Goal: Complete application form

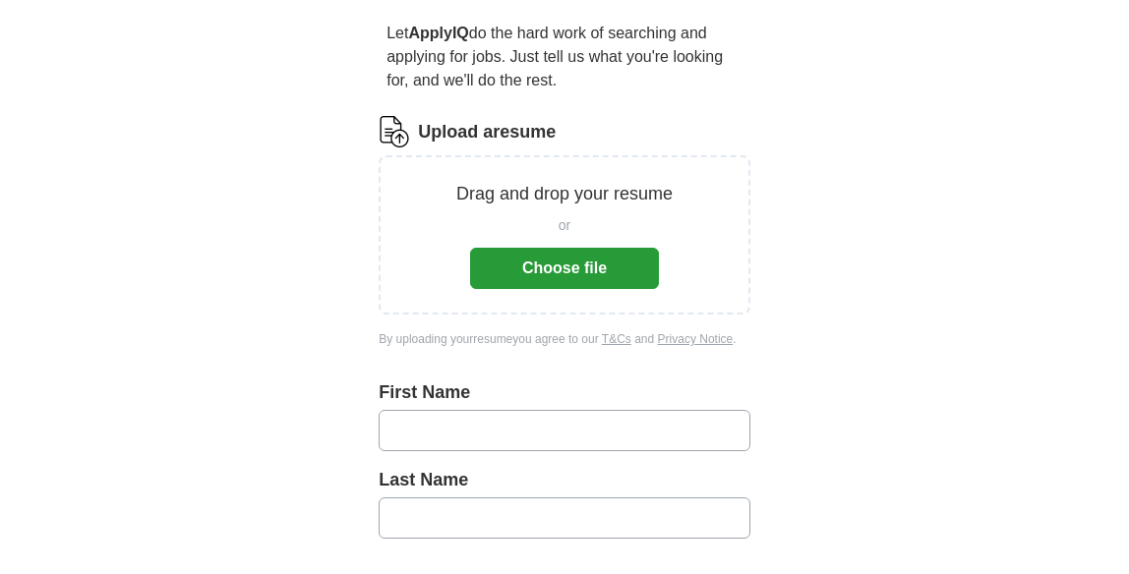
scroll to position [174, 0]
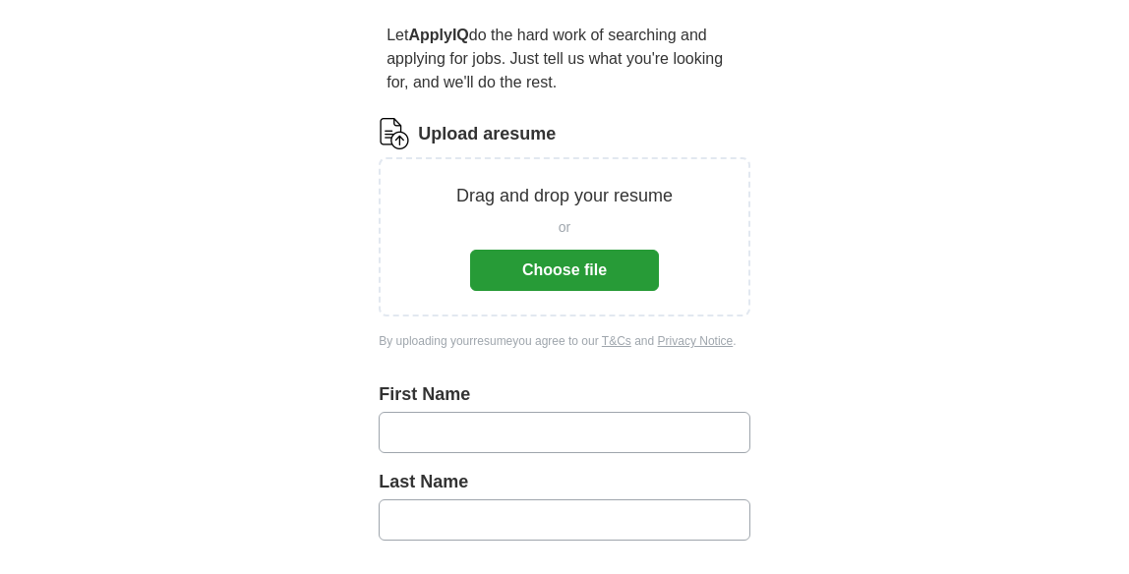
click at [587, 438] on input "text" at bounding box center [565, 432] width 372 height 41
type input "******"
type input "*******"
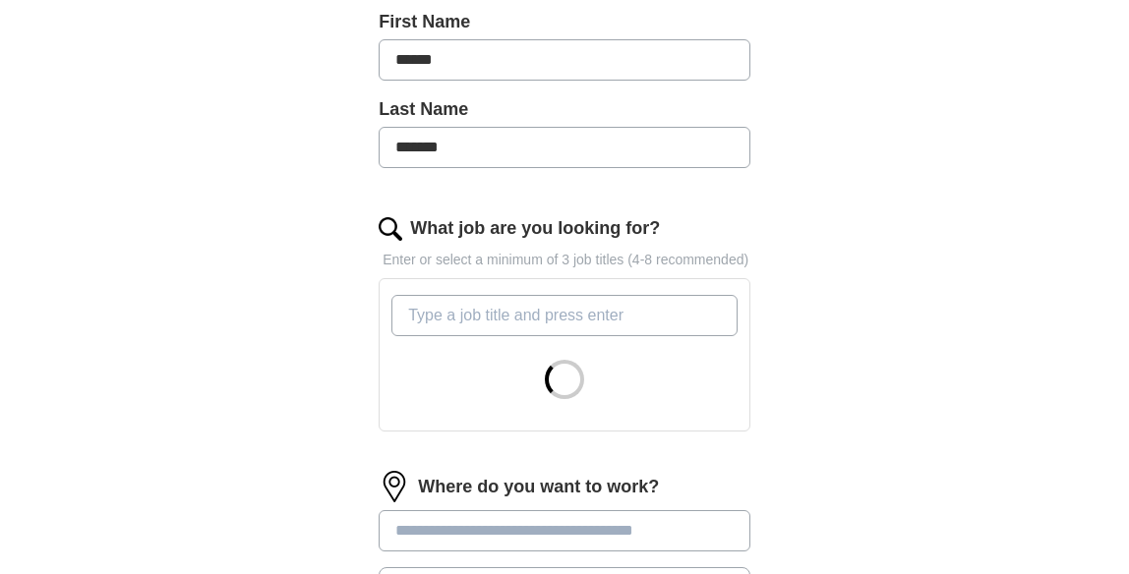
scroll to position [549, 0]
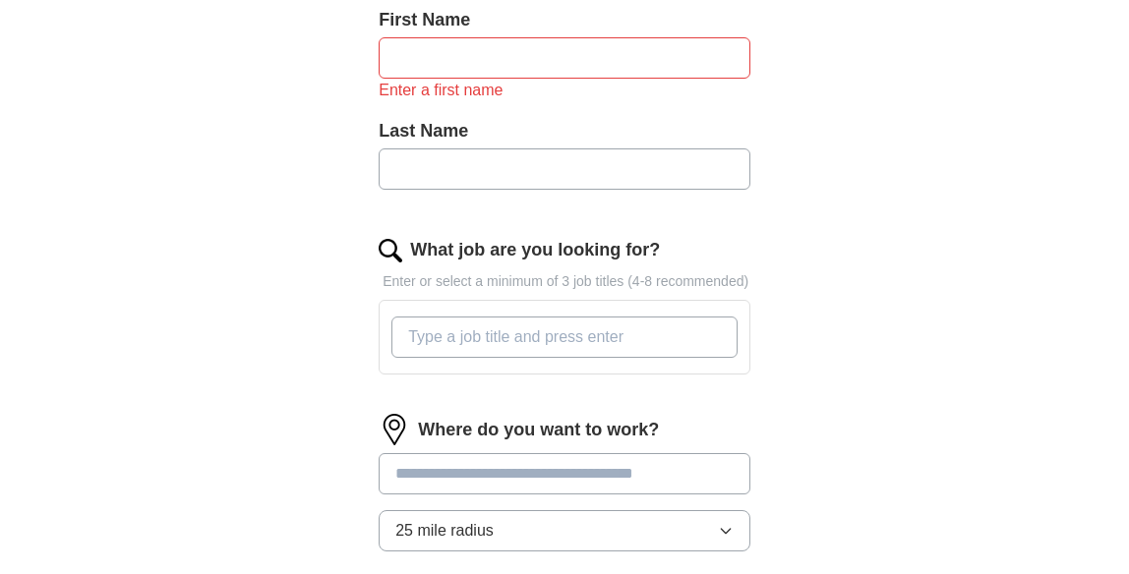
click at [556, 331] on div at bounding box center [564, 337] width 354 height 57
click at [640, 61] on input "text" at bounding box center [565, 57] width 372 height 41
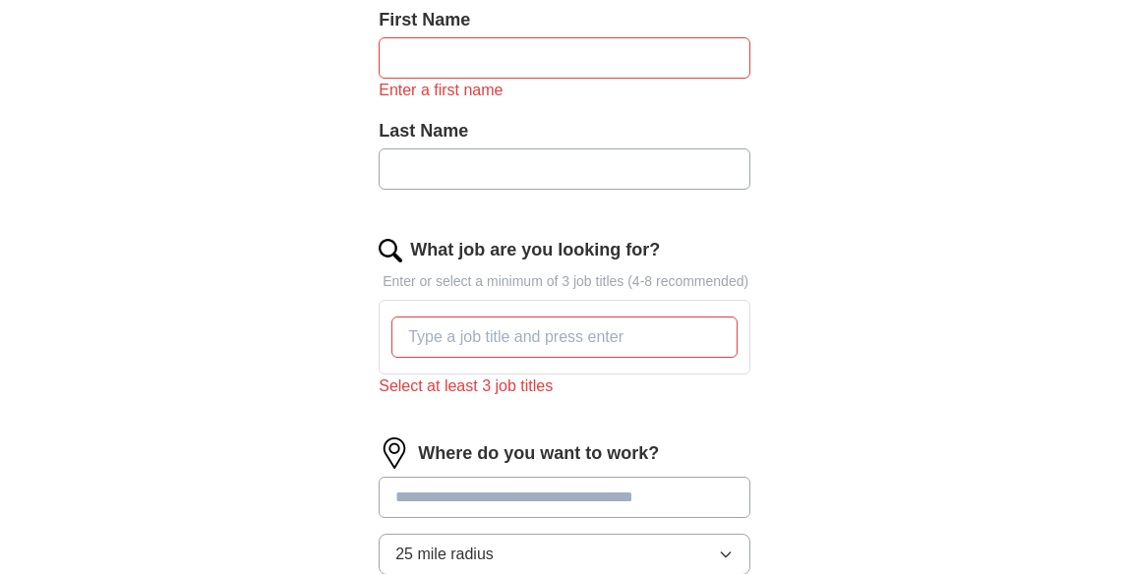
type input "******"
type input "*******"
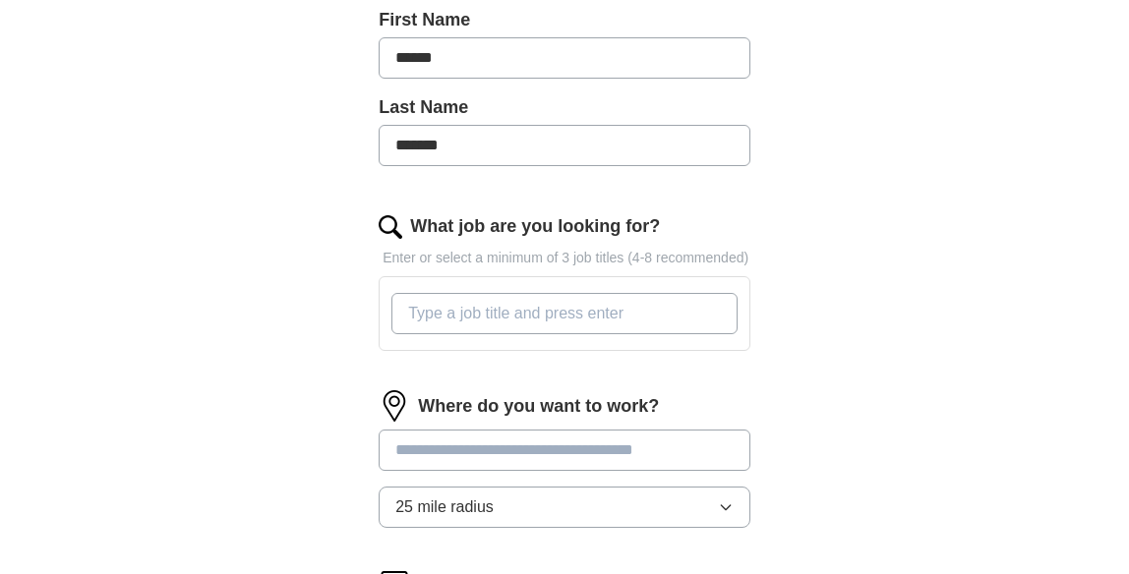
click at [577, 321] on input "What job are you looking for?" at bounding box center [564, 313] width 346 height 41
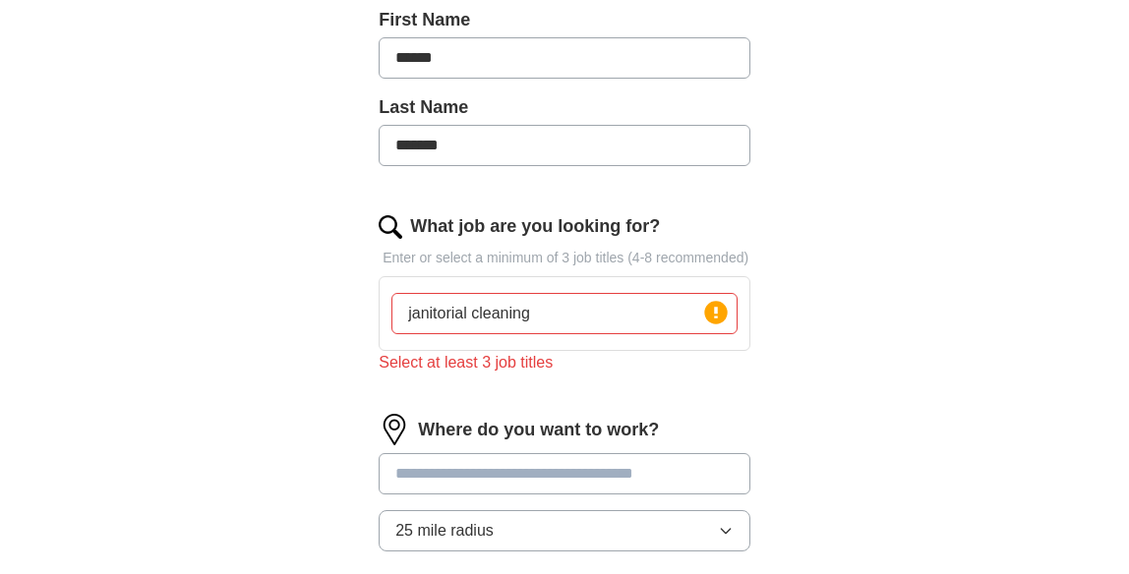
click at [593, 472] on div "Where do you want to work? 25 mile radius" at bounding box center [565, 490] width 372 height 153
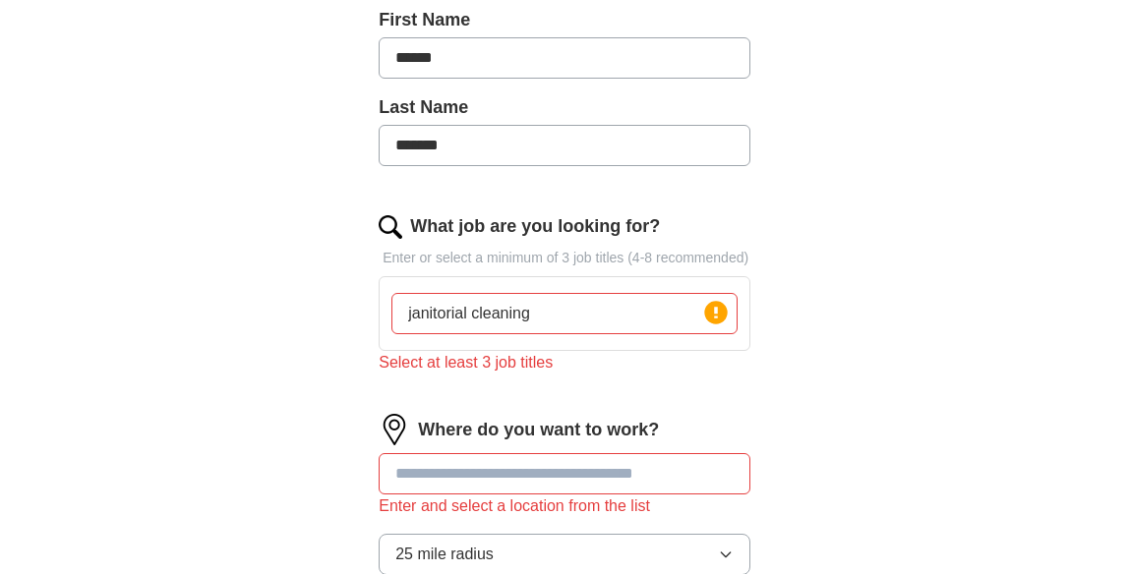
click at [592, 332] on input "janitorial cleaning" at bounding box center [564, 313] width 346 height 41
type input "janitorial cleaning commercial cleaning warehouse cleanign"
click at [586, 494] on input at bounding box center [565, 473] width 372 height 41
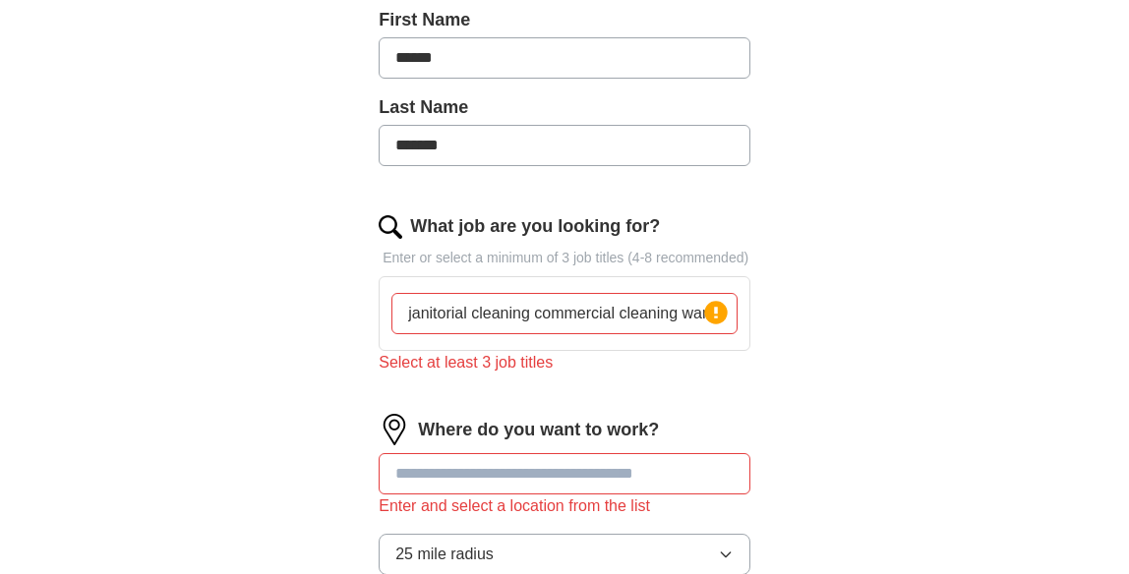
click at [667, 334] on input "janitorial cleaning commercial cleaning warehouse cleanign" at bounding box center [564, 313] width 346 height 41
click at [605, 495] on input at bounding box center [565, 473] width 372 height 41
type input "*******"
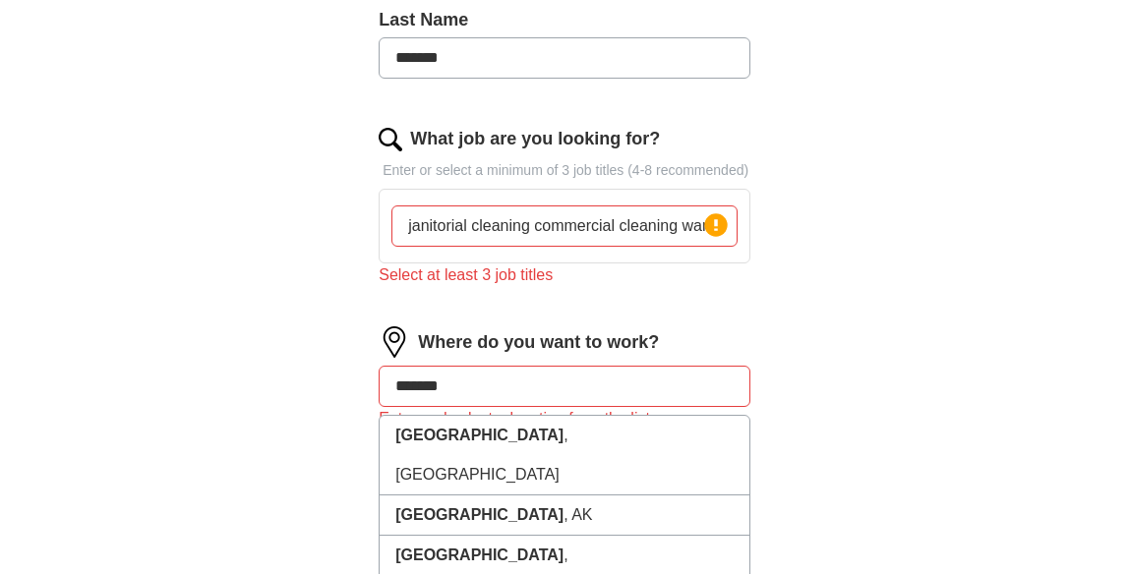
scroll to position [637, 0]
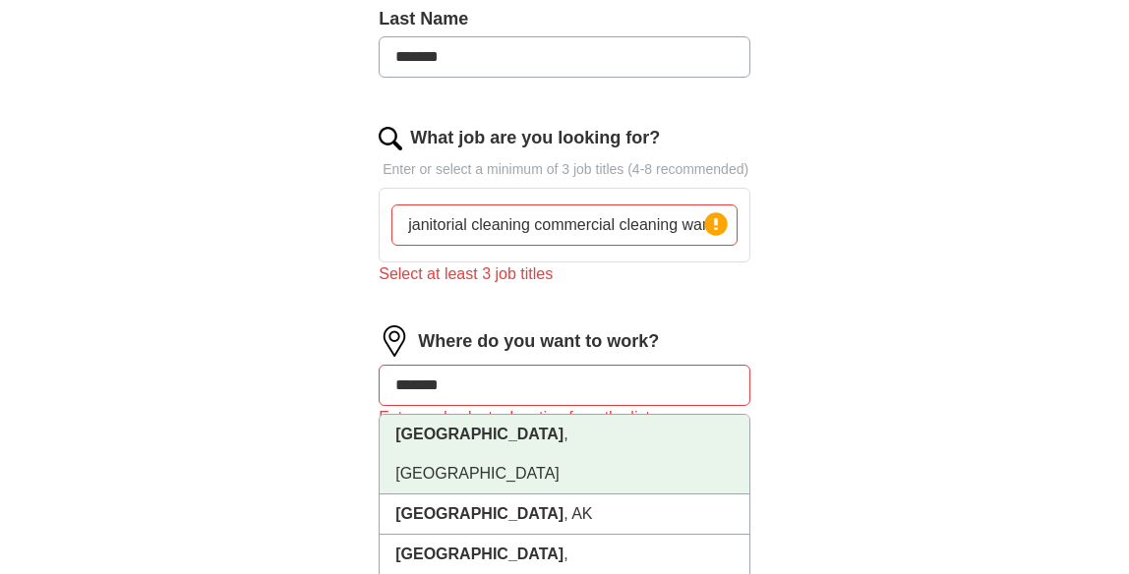
click at [576, 456] on li "[GEOGRAPHIC_DATA] , [GEOGRAPHIC_DATA]" at bounding box center [565, 455] width 370 height 80
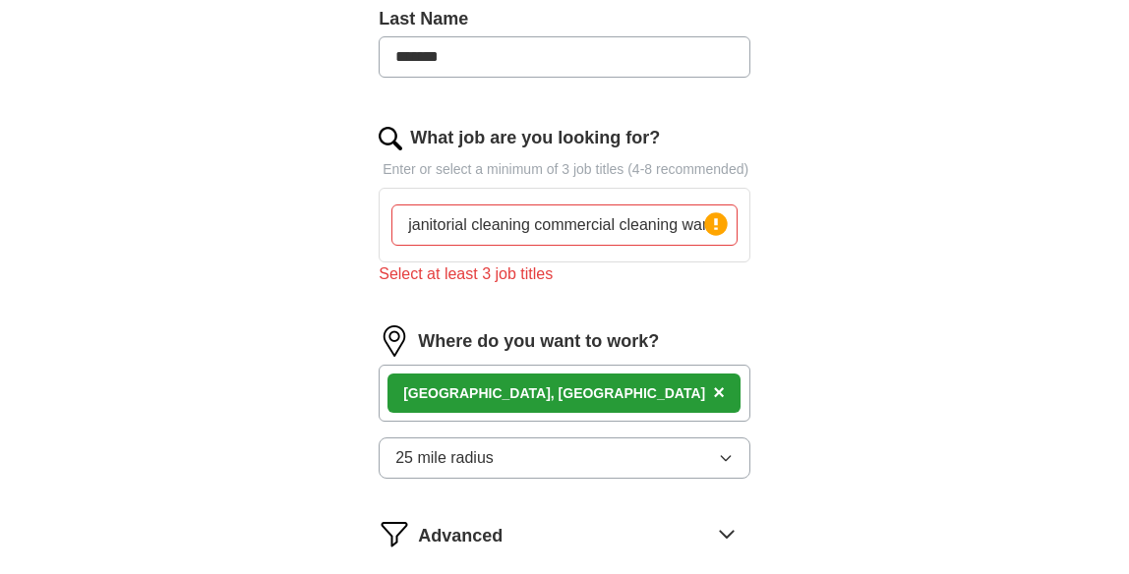
click at [566, 479] on button "25 mile radius" at bounding box center [565, 458] width 372 height 41
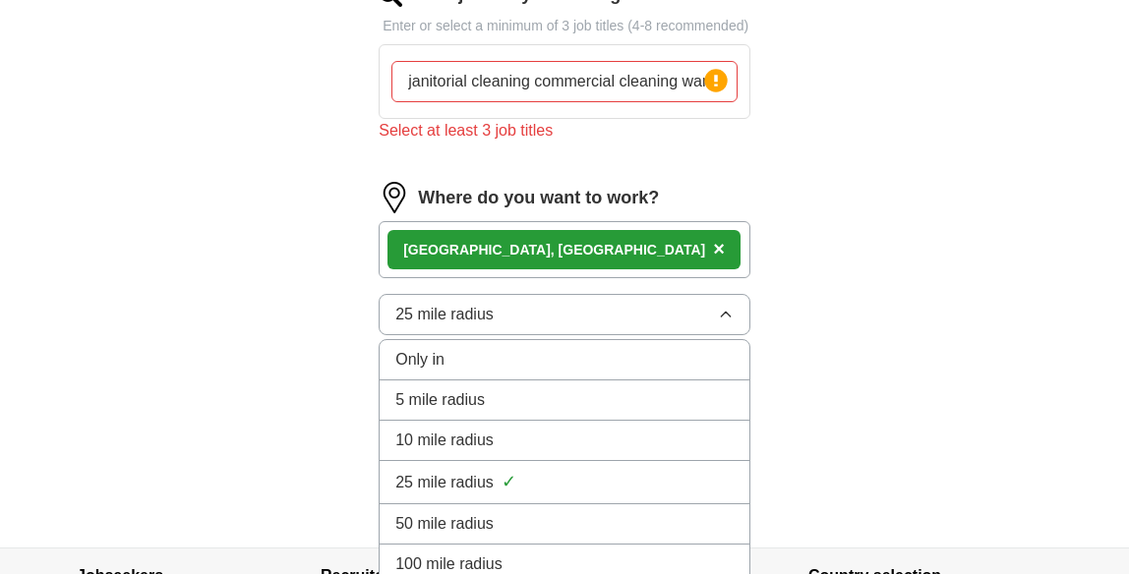
scroll to position [802, 0]
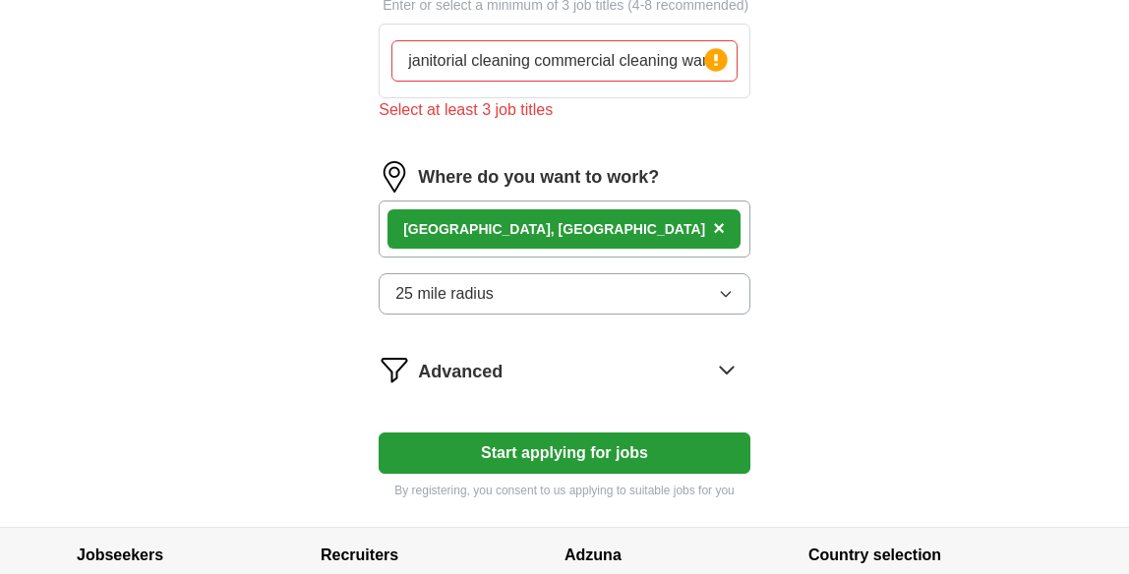
click at [671, 474] on button "Start applying for jobs" at bounding box center [565, 453] width 372 height 41
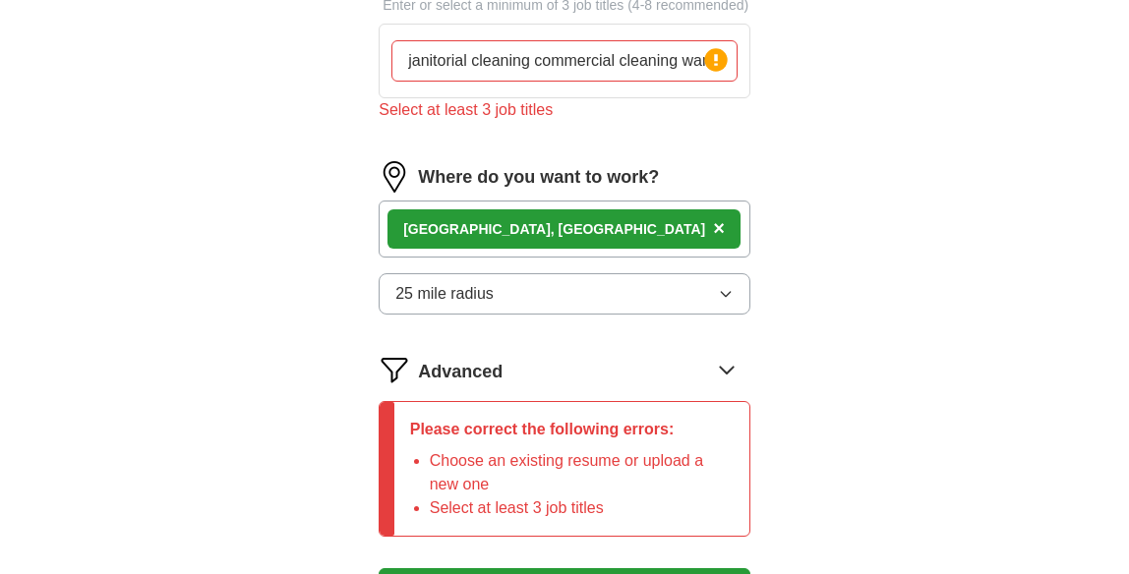
click at [662, 82] on input "janitorial cleaning commercial cleaning warehouse cleanign" at bounding box center [564, 60] width 346 height 41
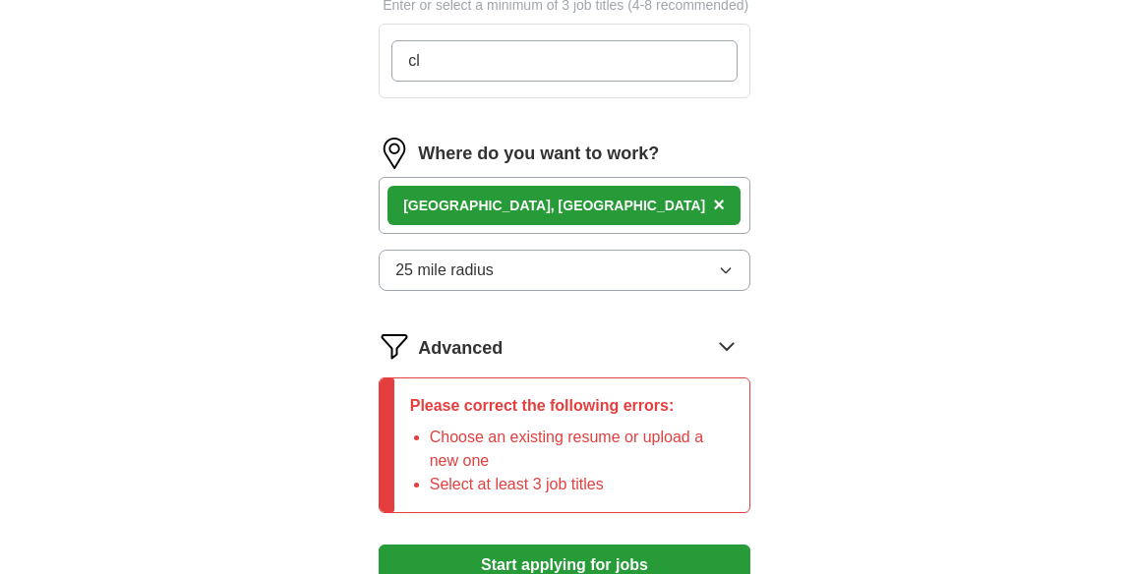
type input "c"
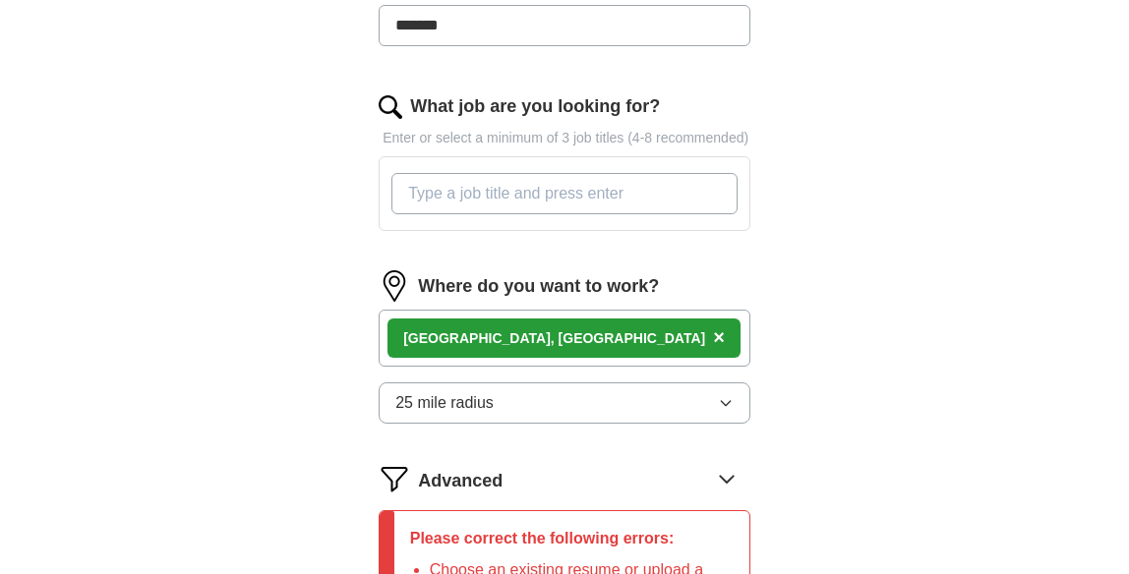
scroll to position [693, 0]
type input "janitorial cleaning"
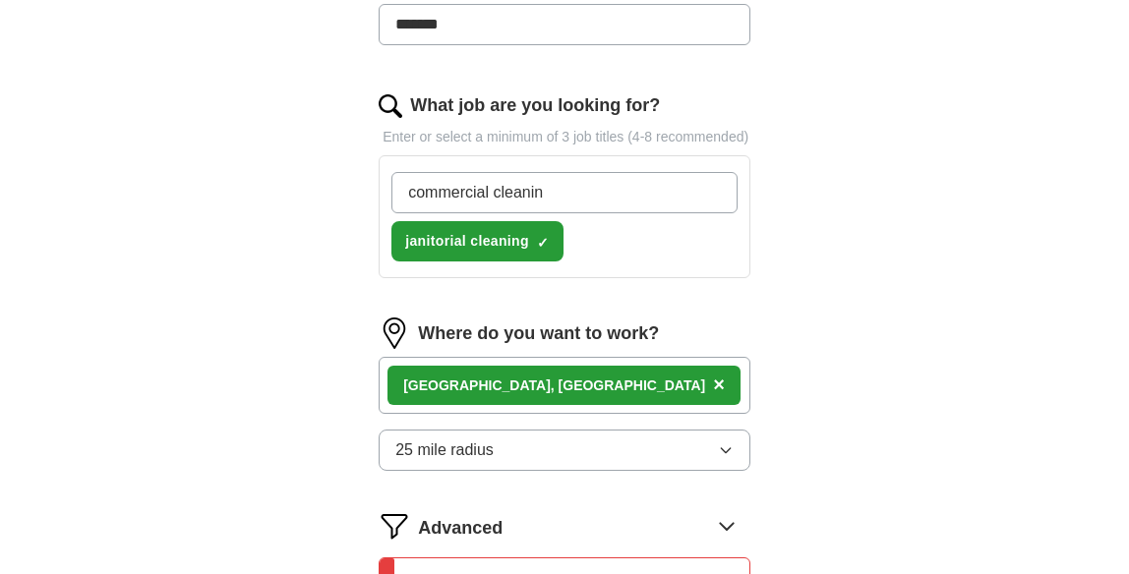
type input "commercial cleaning"
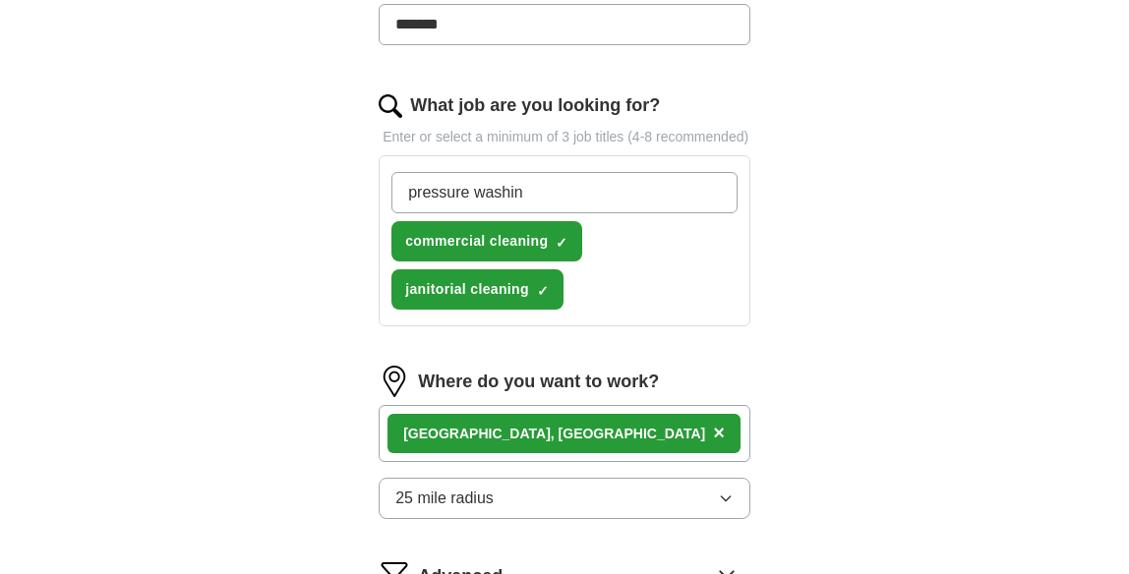
type input "pressure washing"
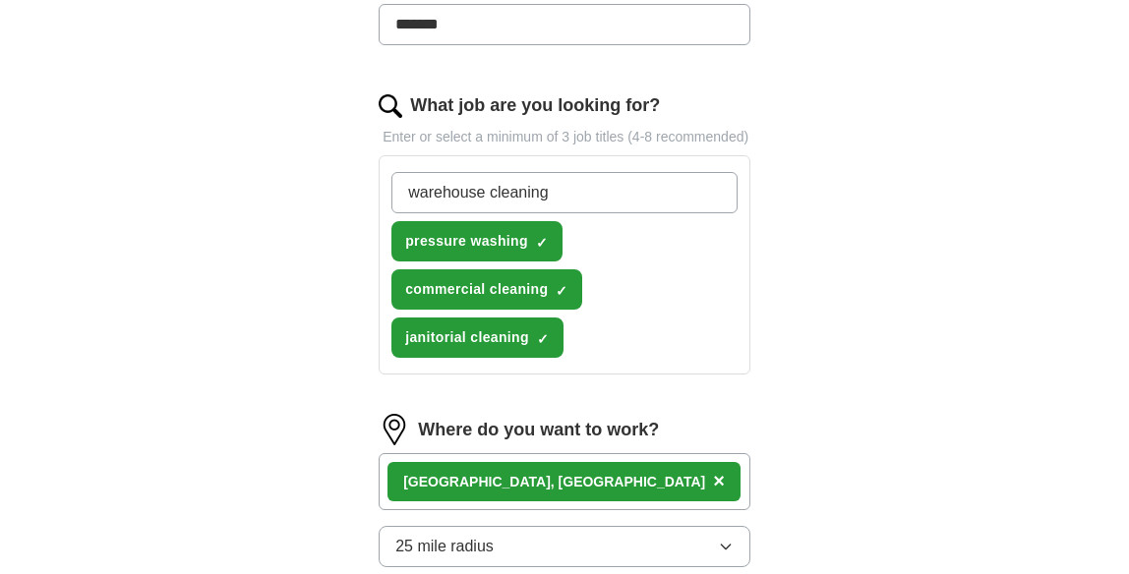
type input "warehouse cleaning"
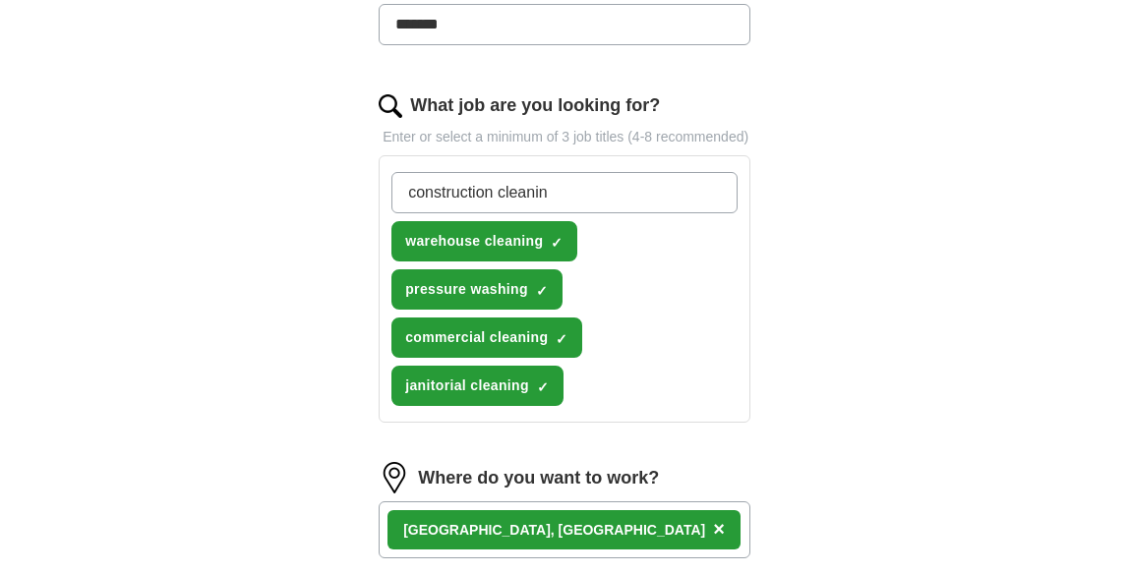
type input "construction cleaning"
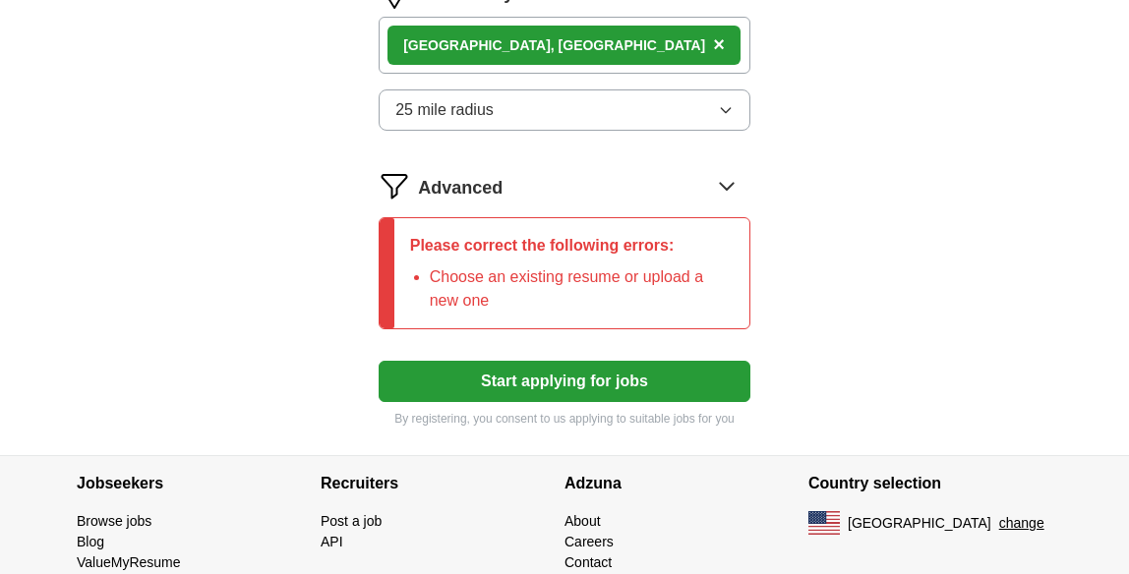
scroll to position [1236, 0]
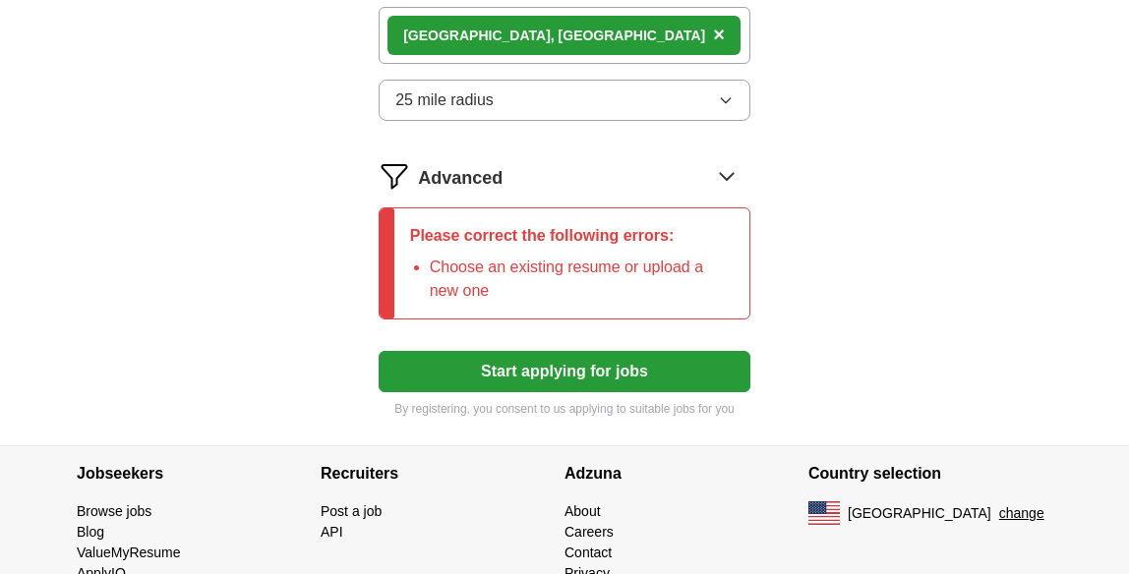
click at [645, 391] on button "Start applying for jobs" at bounding box center [565, 371] width 372 height 41
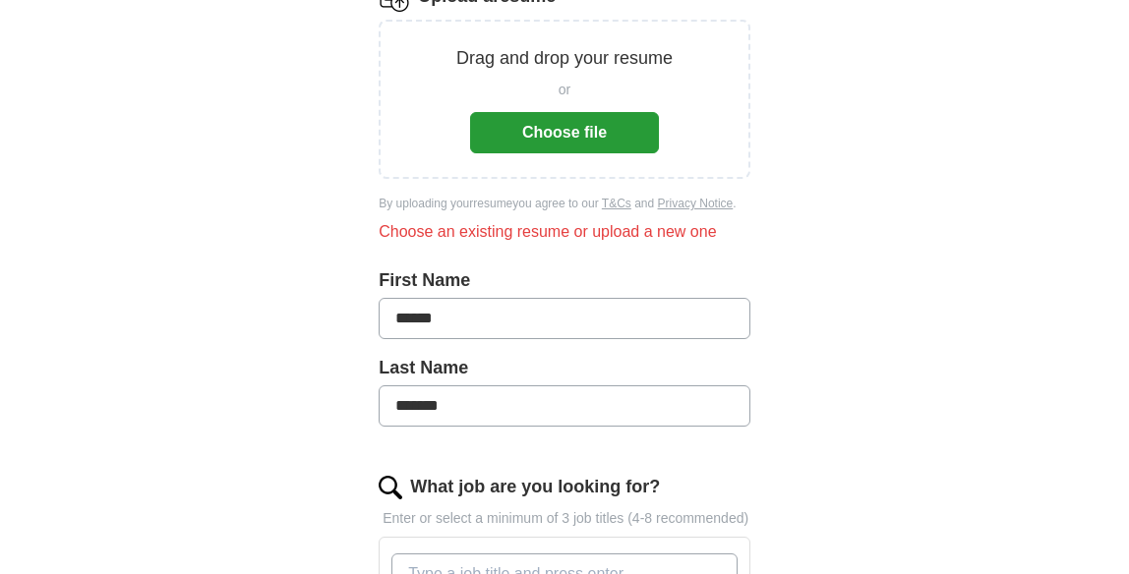
scroll to position [243, 0]
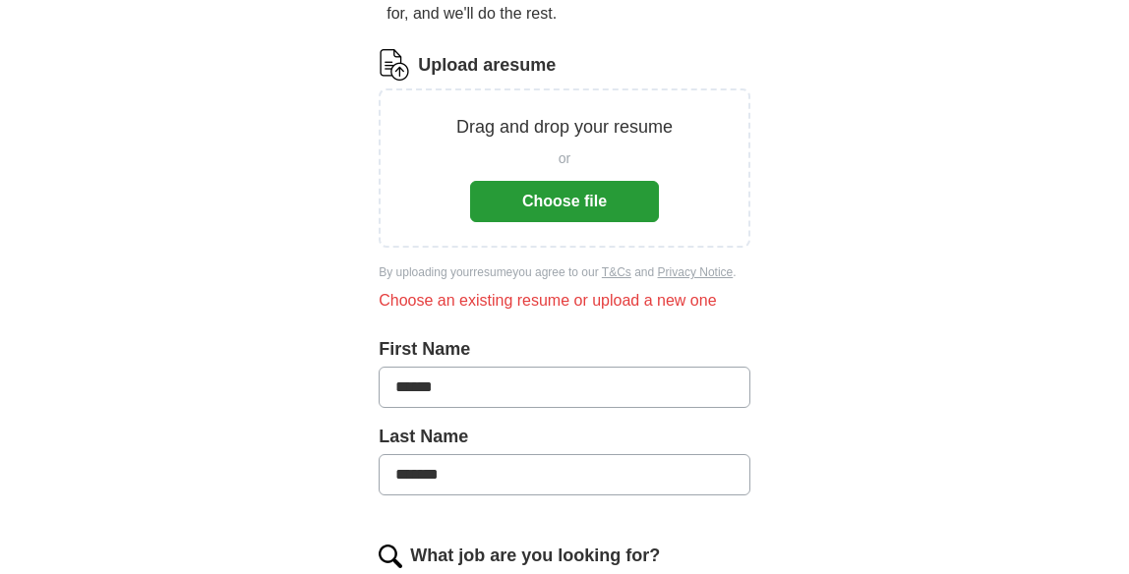
click at [627, 210] on button "Choose file" at bounding box center [564, 201] width 189 height 41
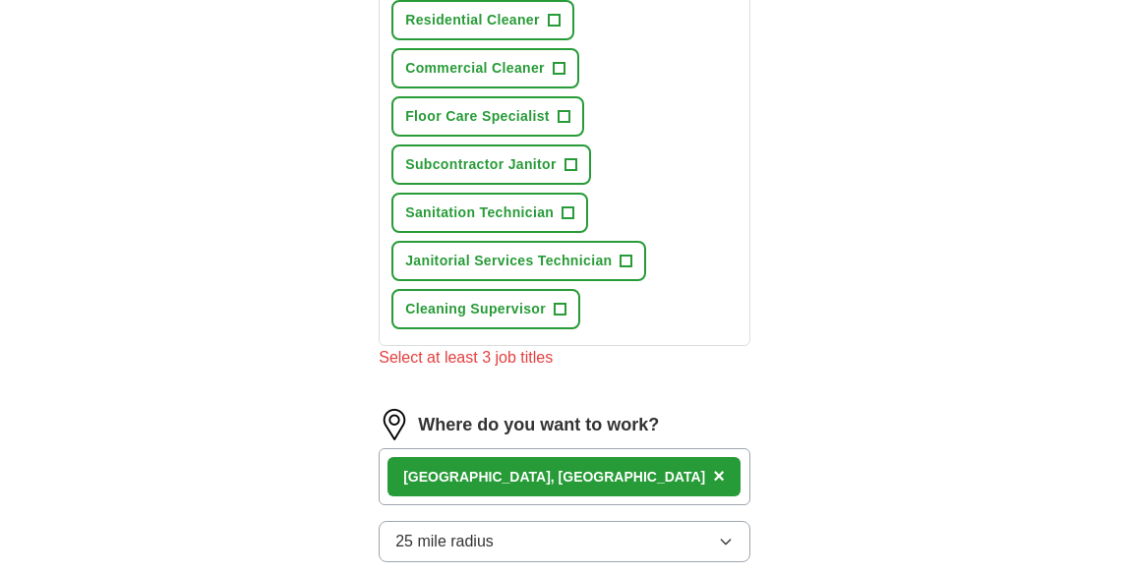
scroll to position [809, 0]
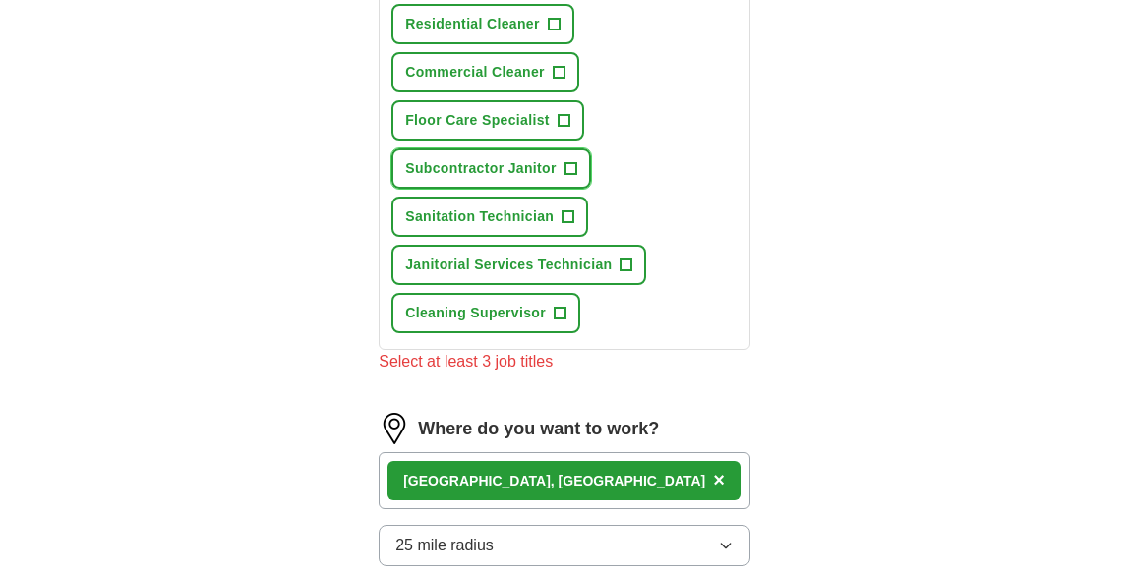
click at [571, 177] on span "+" at bounding box center [571, 169] width 12 height 16
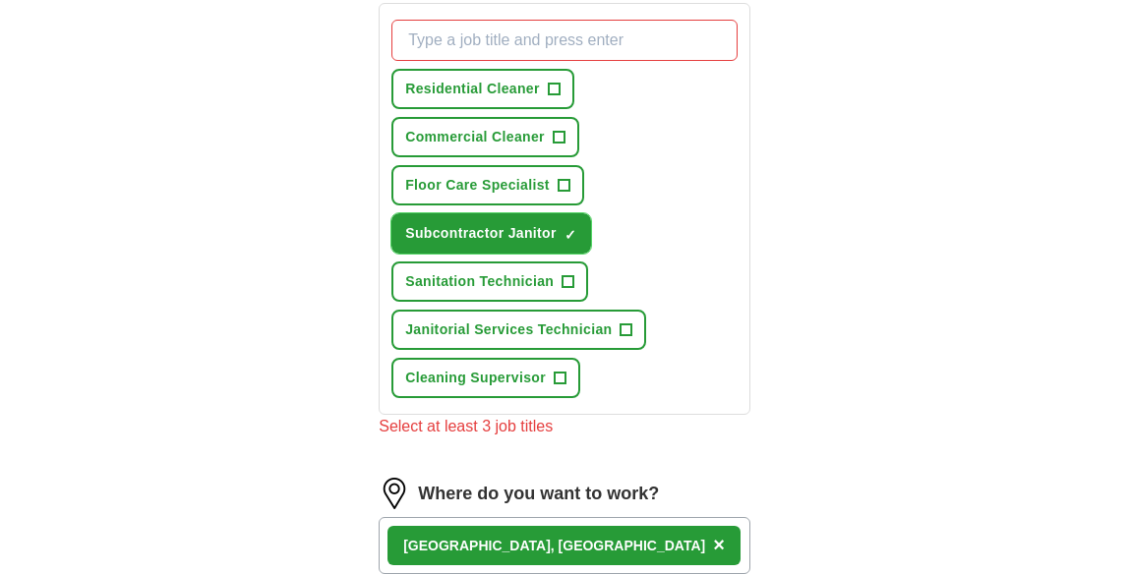
scroll to position [745, 0]
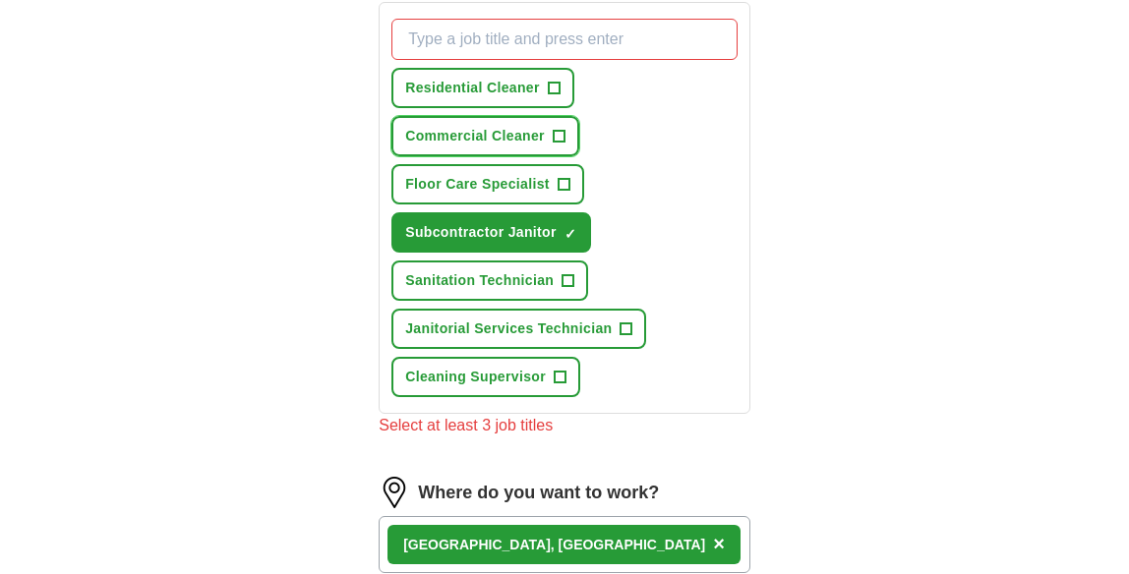
click at [564, 145] on span "+" at bounding box center [559, 137] width 12 height 16
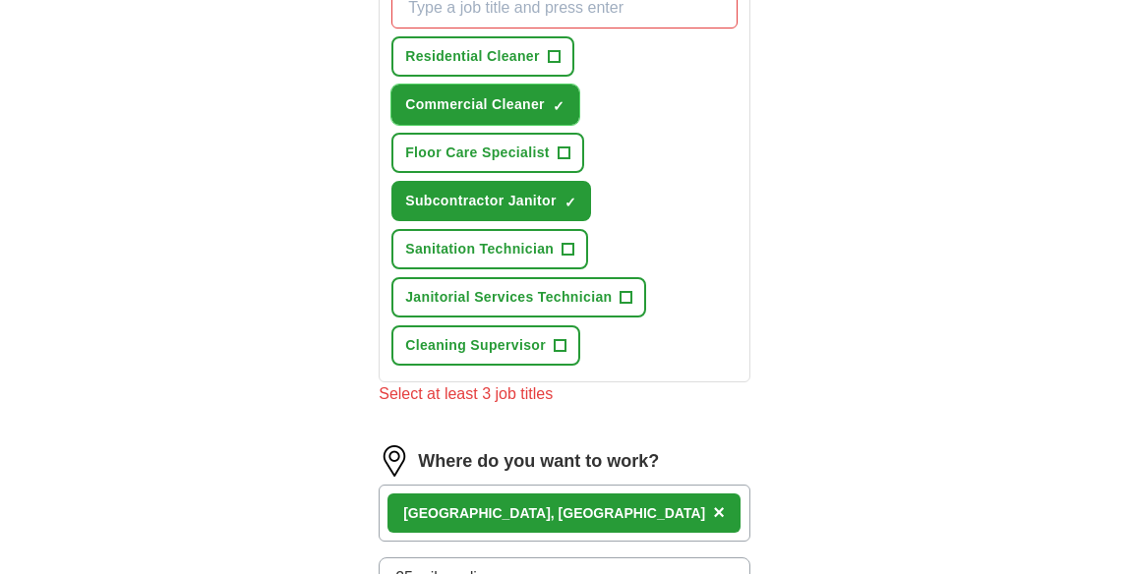
scroll to position [781, 0]
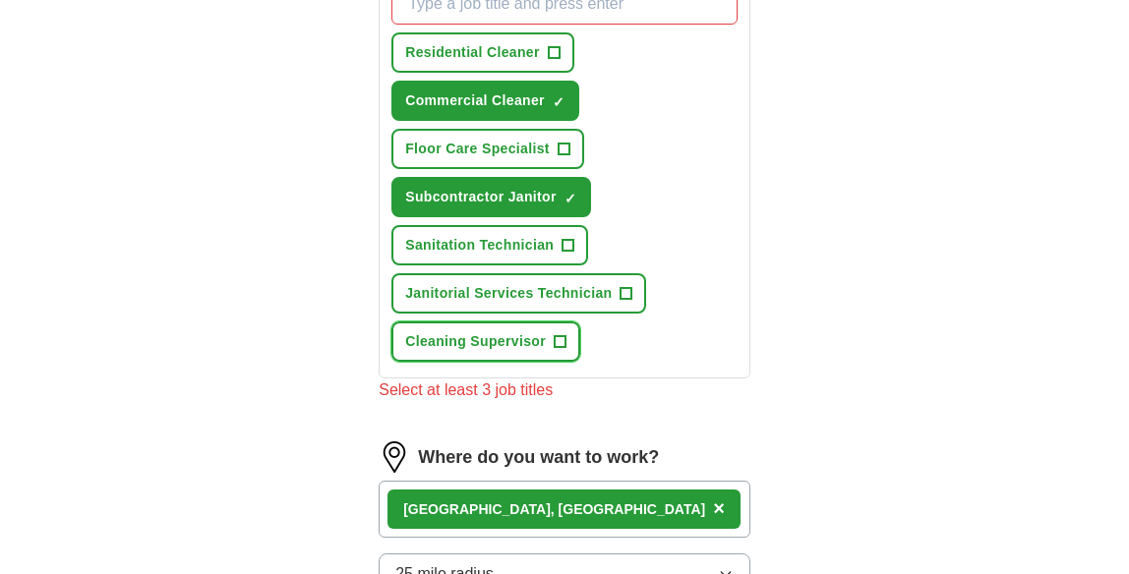
click at [554, 350] on span "+" at bounding box center [560, 342] width 12 height 16
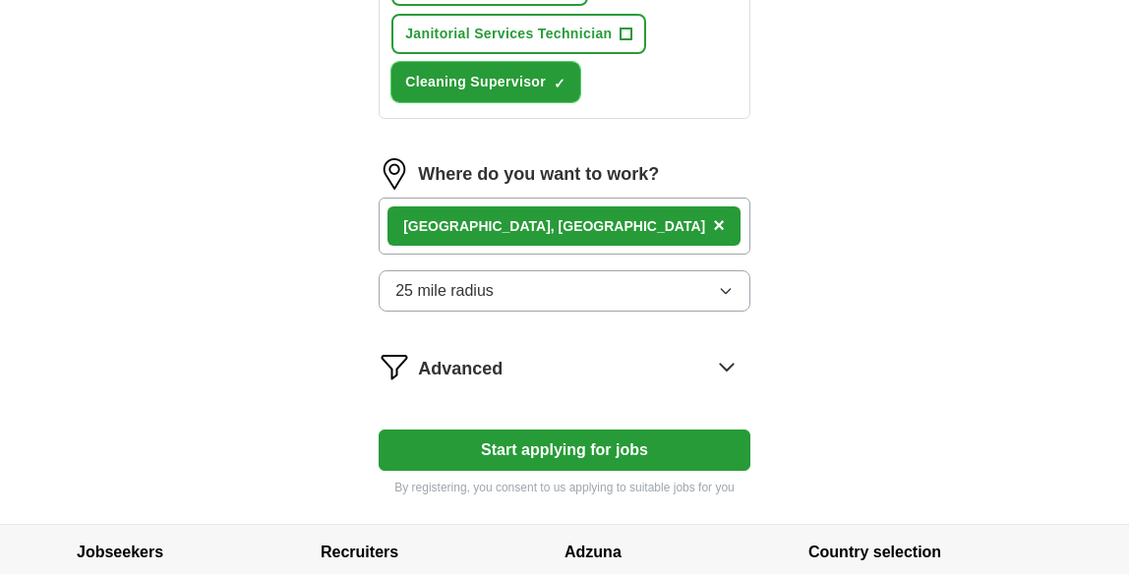
scroll to position [1039, 0]
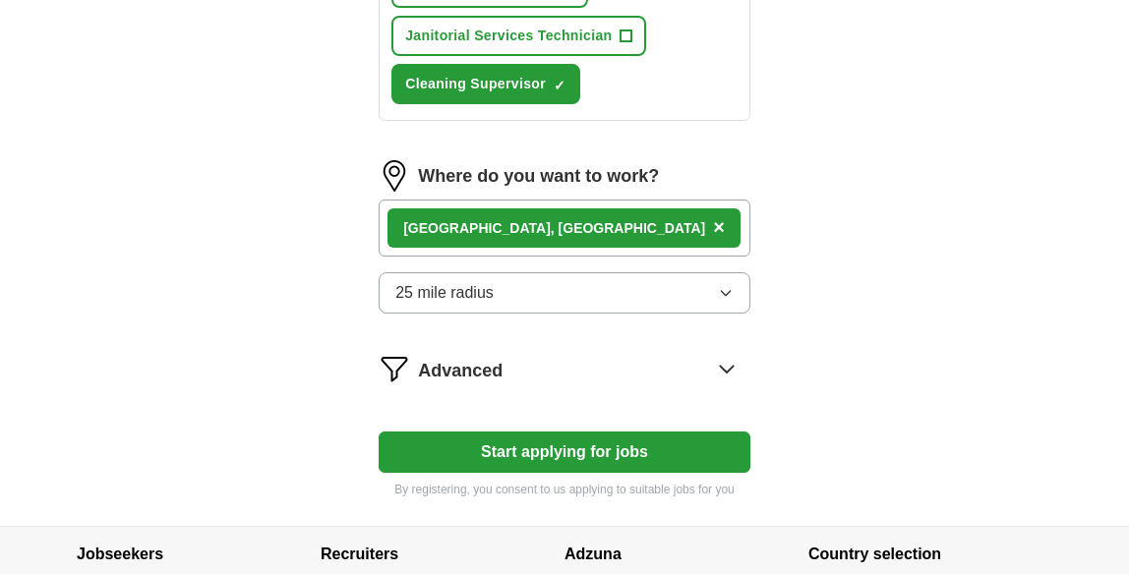
click at [577, 473] on button "Start applying for jobs" at bounding box center [565, 452] width 372 height 41
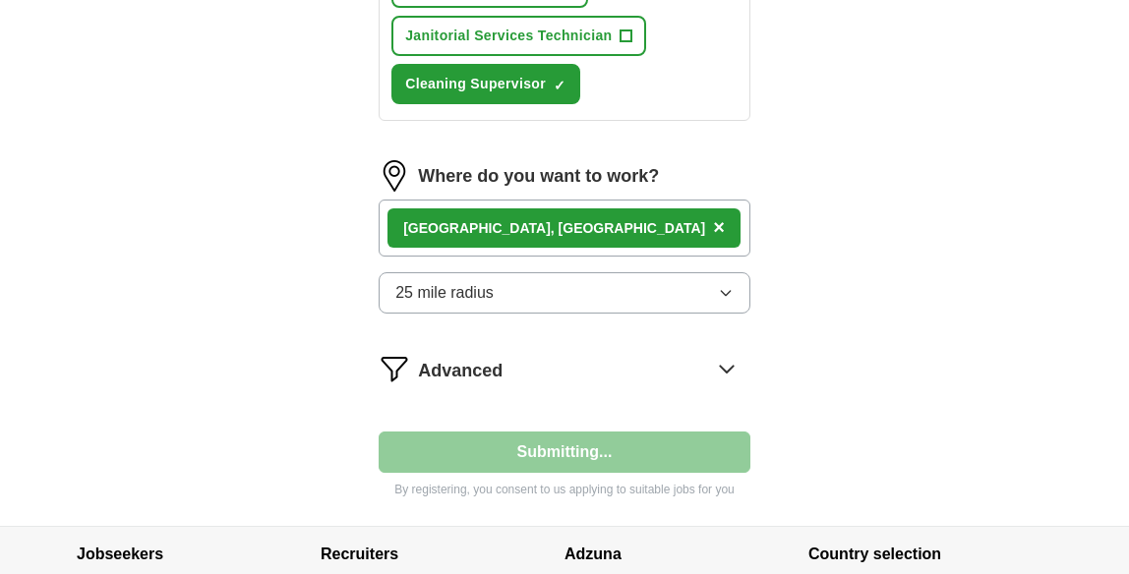
select select "**"
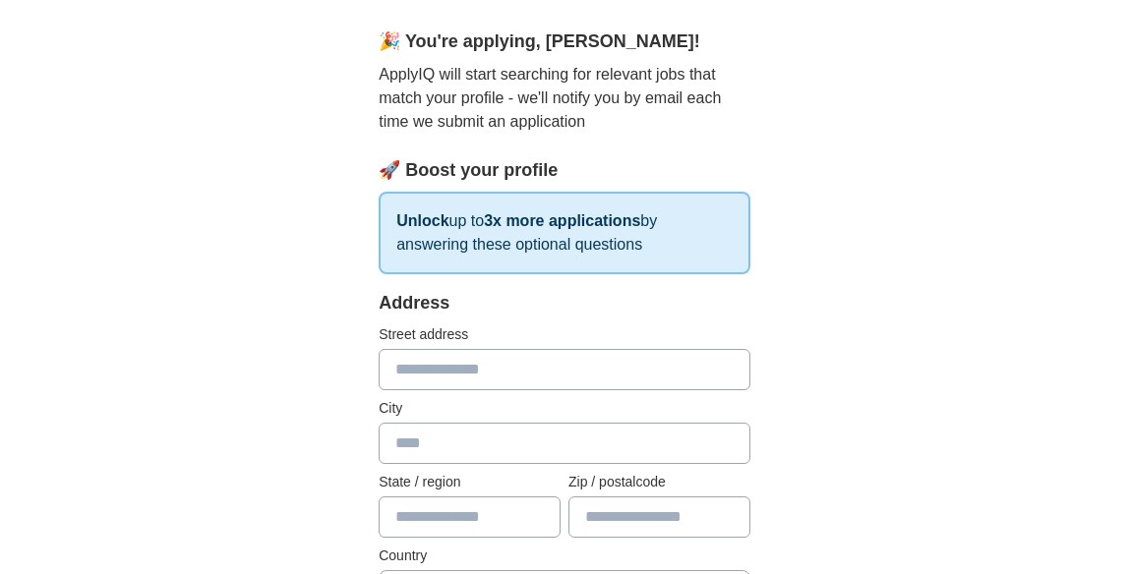
scroll to position [164, 0]
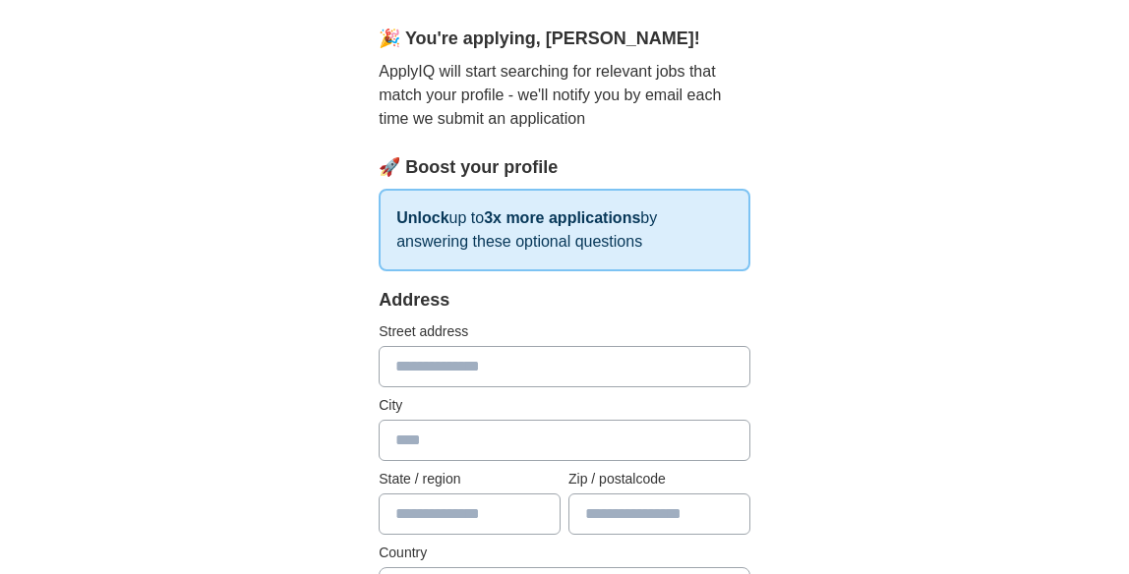
click at [616, 377] on input "text" at bounding box center [565, 366] width 372 height 41
type input "**********"
type input "*******"
type input "**"
type input "*****"
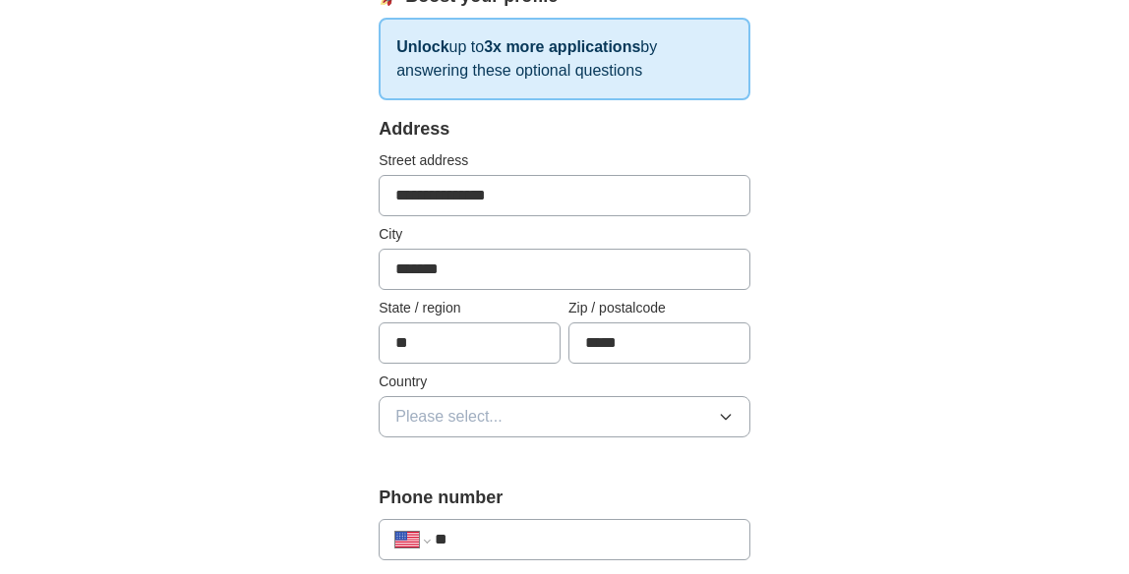
scroll to position [367, 0]
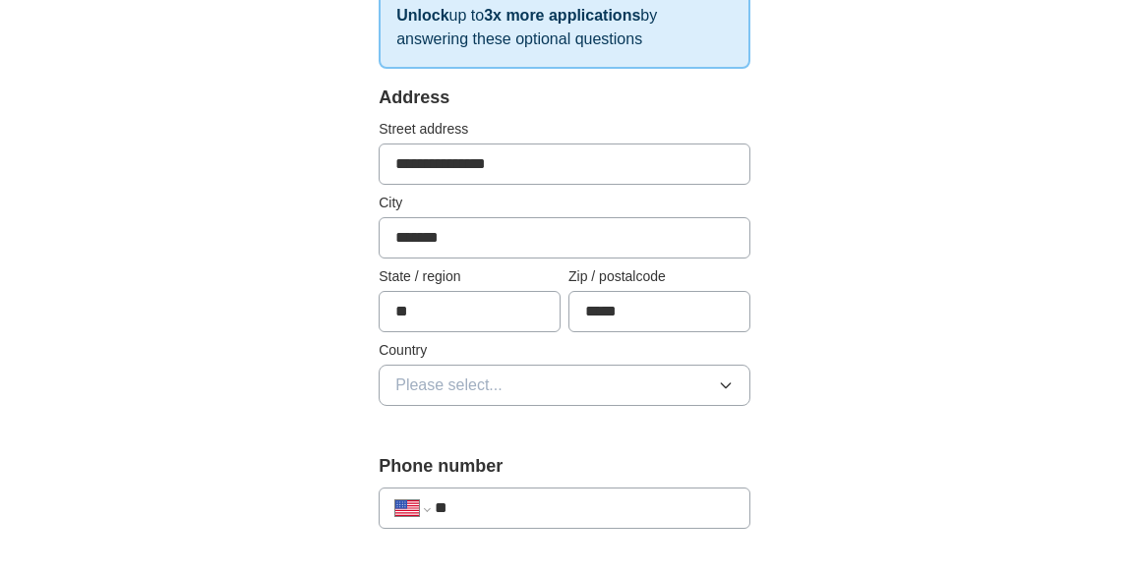
click at [605, 404] on button "Please select..." at bounding box center [565, 385] width 372 height 41
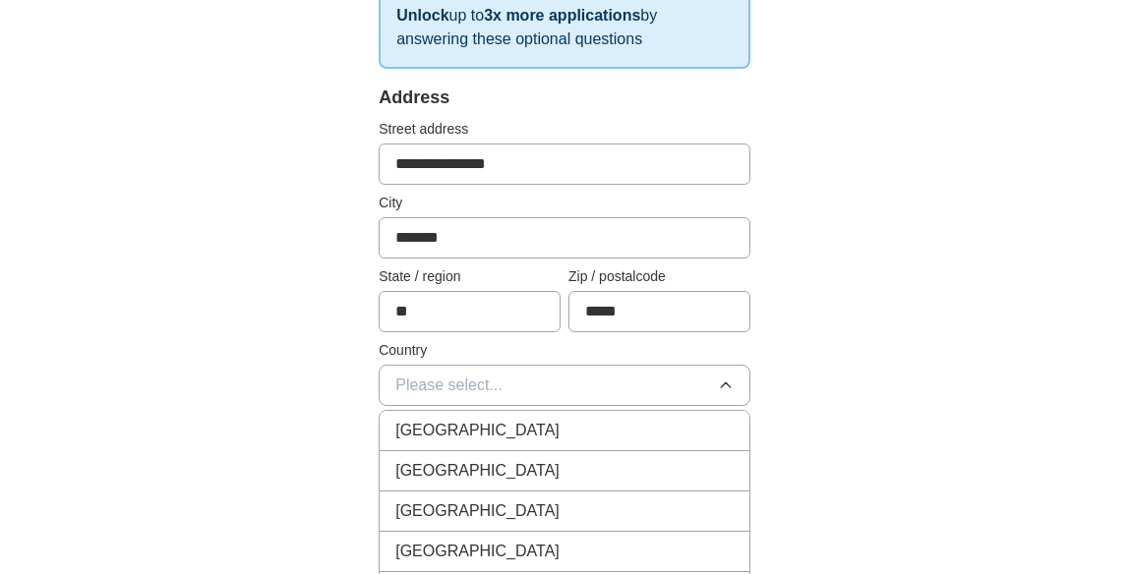
click at [611, 457] on li "[GEOGRAPHIC_DATA]" at bounding box center [565, 471] width 370 height 40
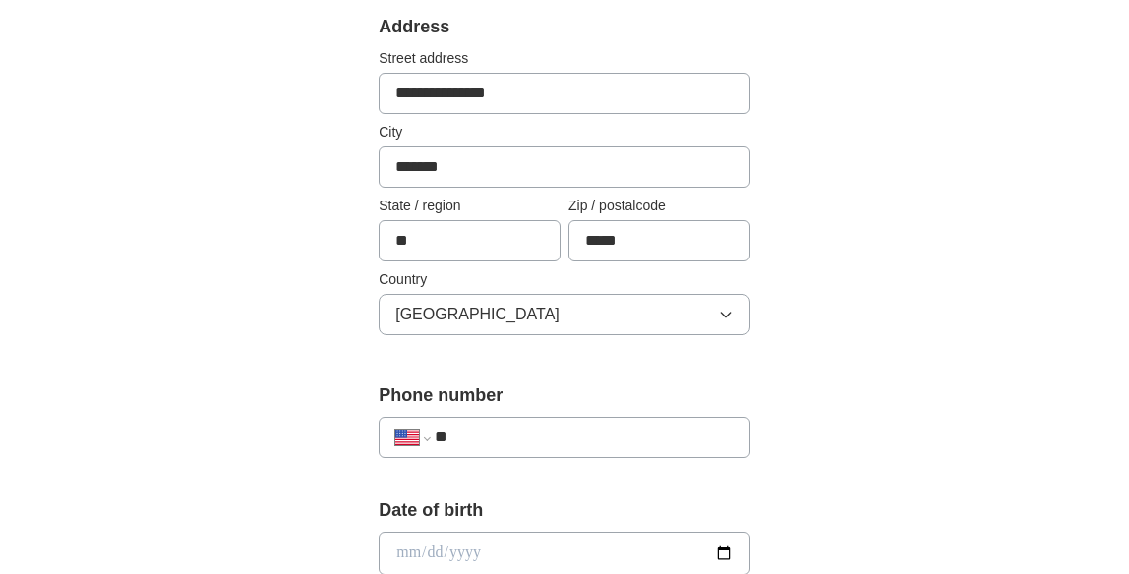
scroll to position [467, 0]
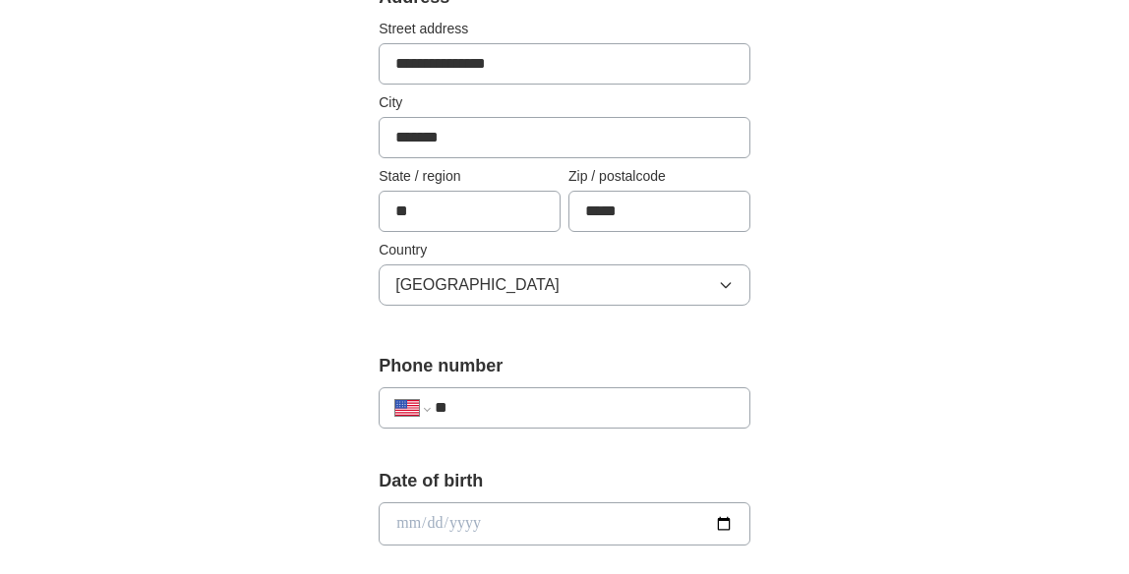
click at [596, 417] on input "**" at bounding box center [584, 408] width 299 height 24
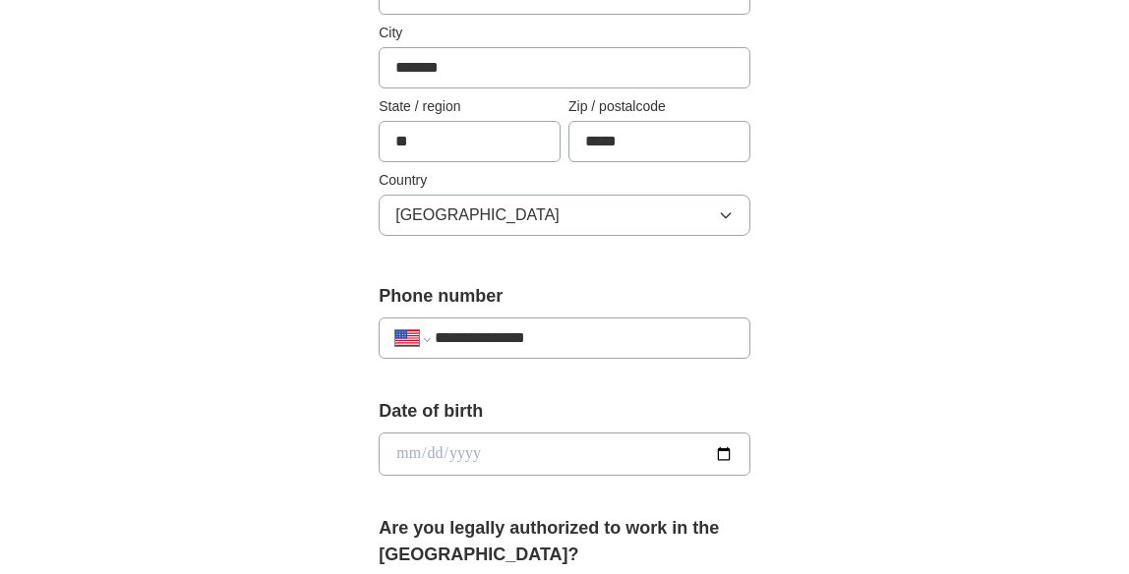
scroll to position [540, 0]
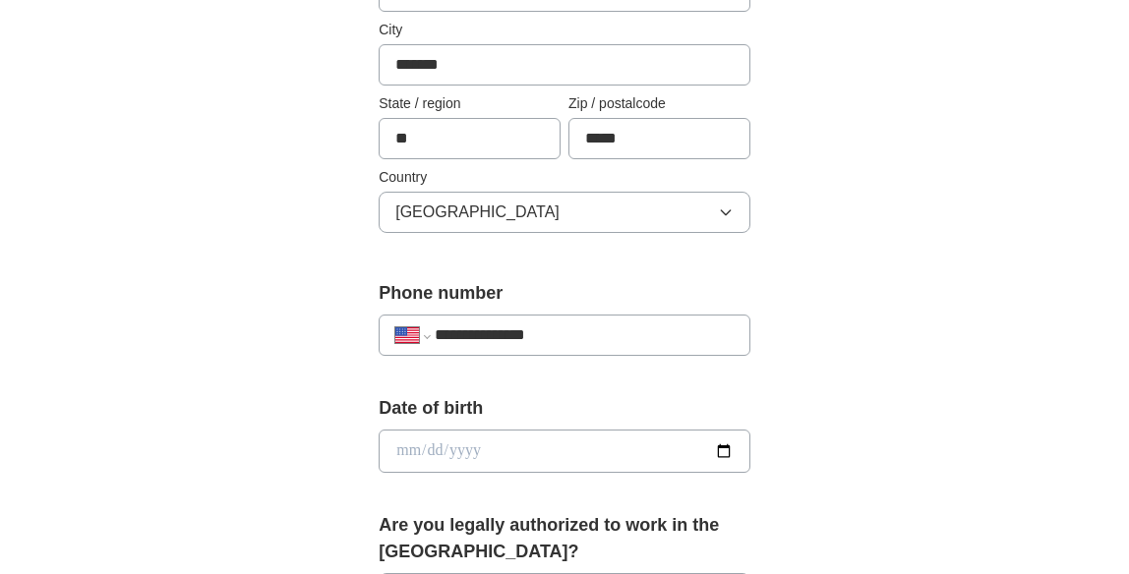
type input "**********"
click at [583, 464] on input "date" at bounding box center [565, 451] width 372 height 43
type input "**********"
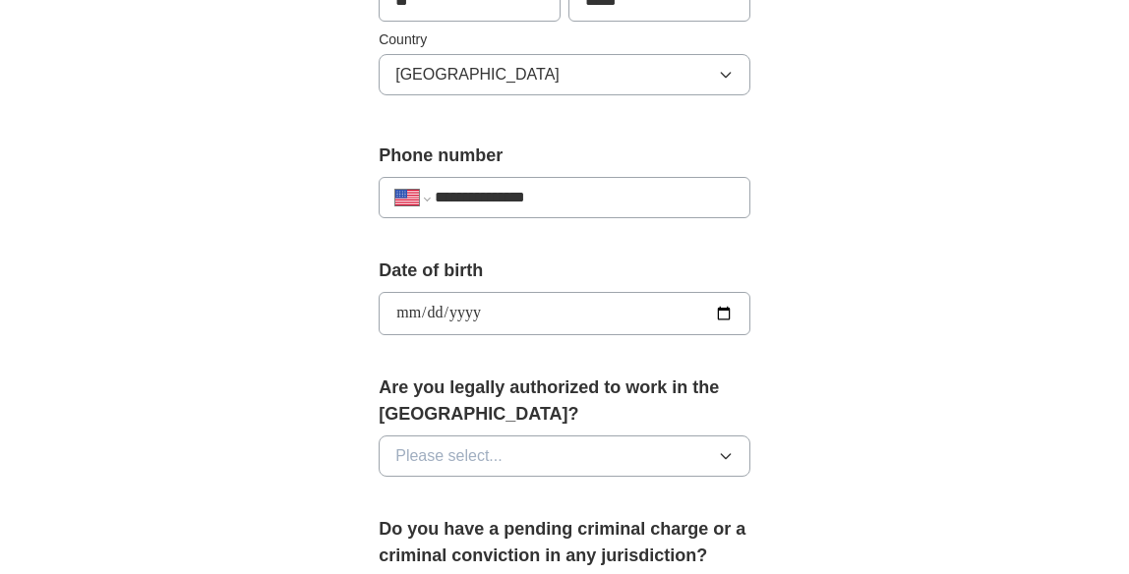
scroll to position [680, 0]
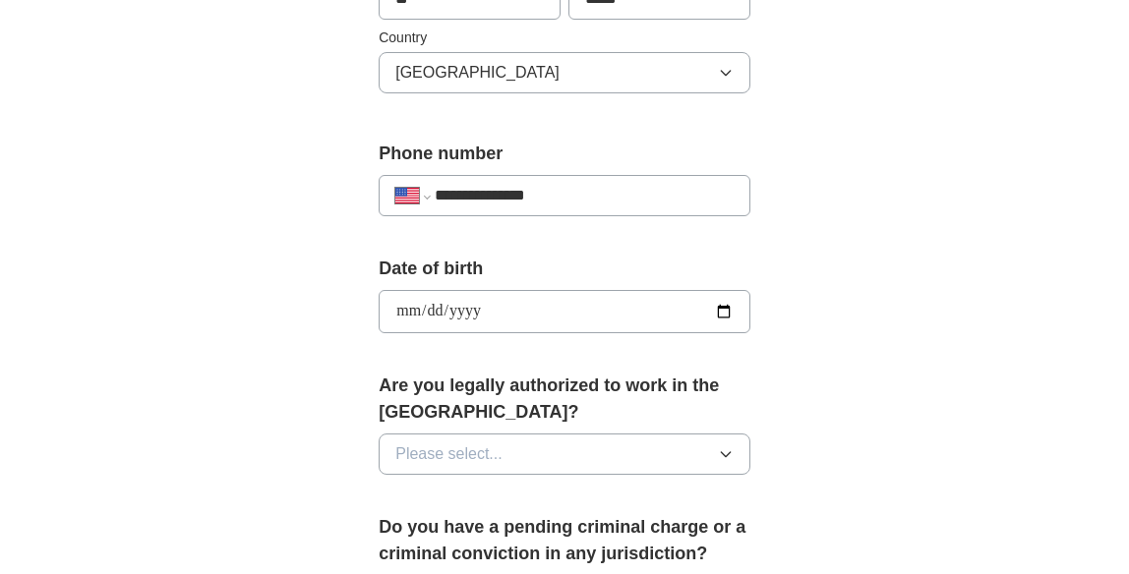
click at [583, 464] on button "Please select..." at bounding box center [565, 454] width 372 height 41
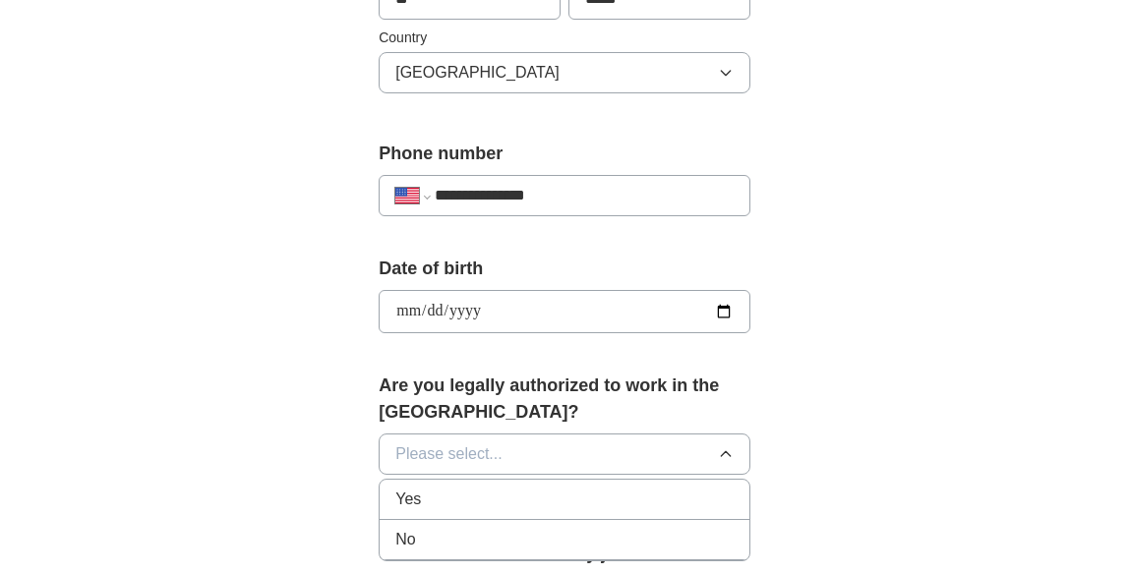
click at [598, 499] on div "Yes" at bounding box center [564, 500] width 338 height 24
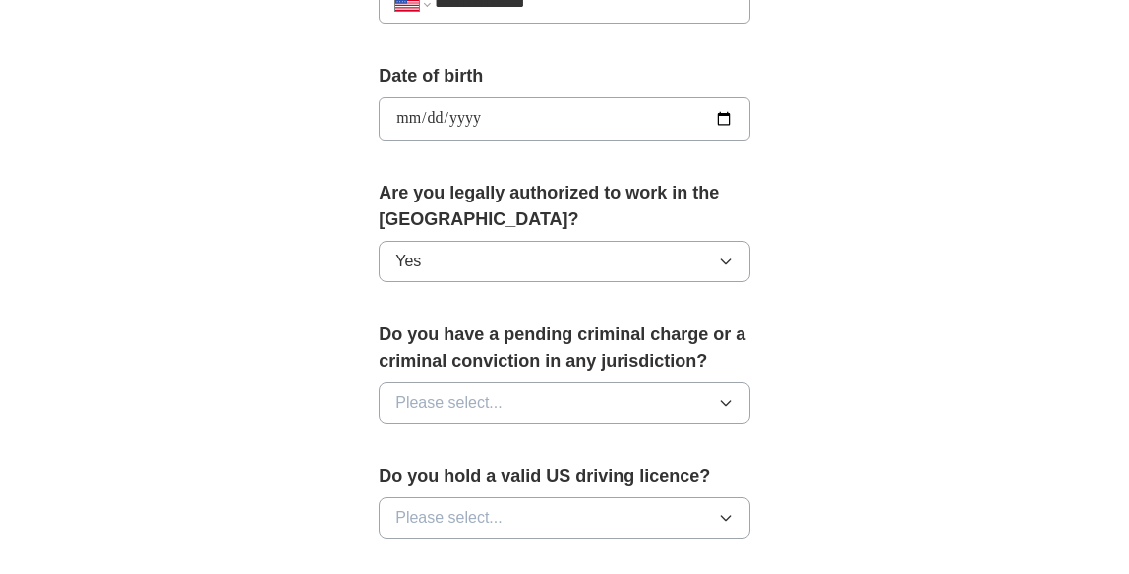
scroll to position [877, 0]
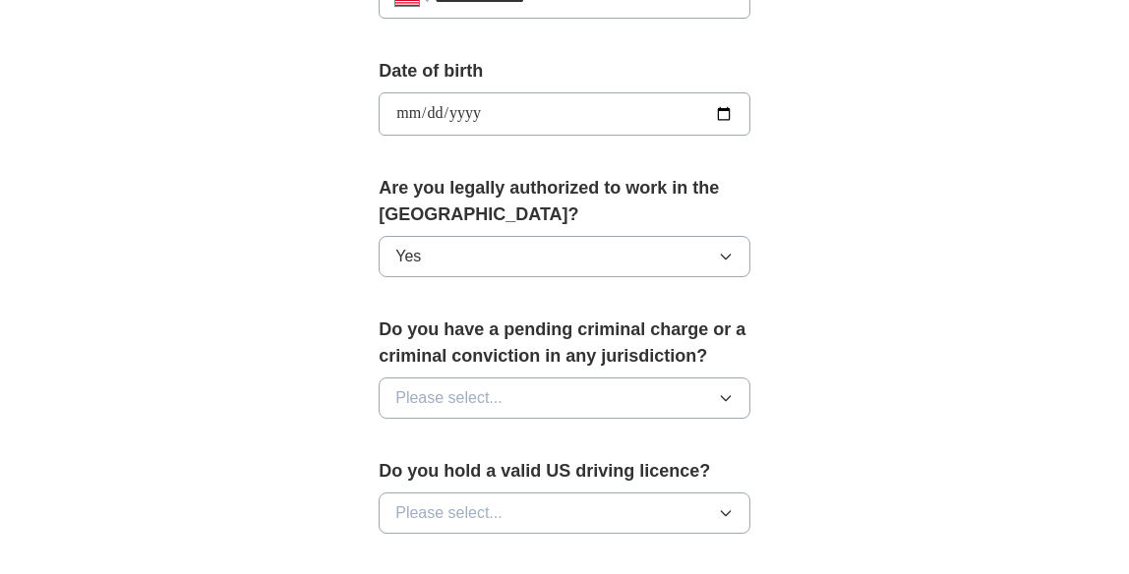
click at [589, 391] on button "Please select..." at bounding box center [565, 398] width 372 height 41
click at [590, 477] on div "No" at bounding box center [564, 484] width 338 height 24
click at [595, 502] on button "Please select..." at bounding box center [565, 513] width 372 height 41
click at [605, 543] on li "Yes" at bounding box center [565, 559] width 370 height 40
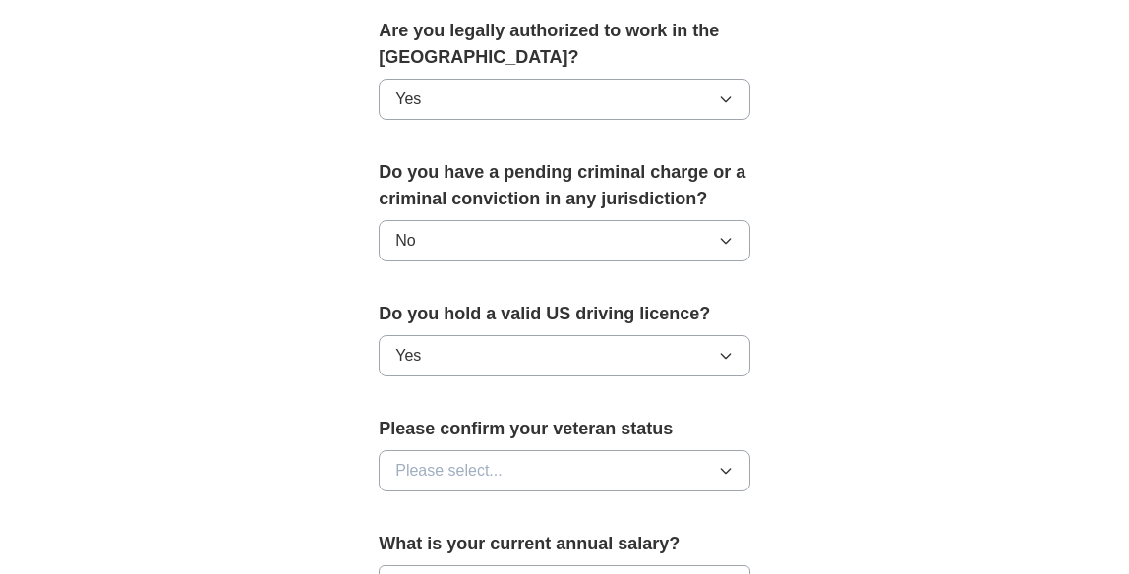
scroll to position [1055, 0]
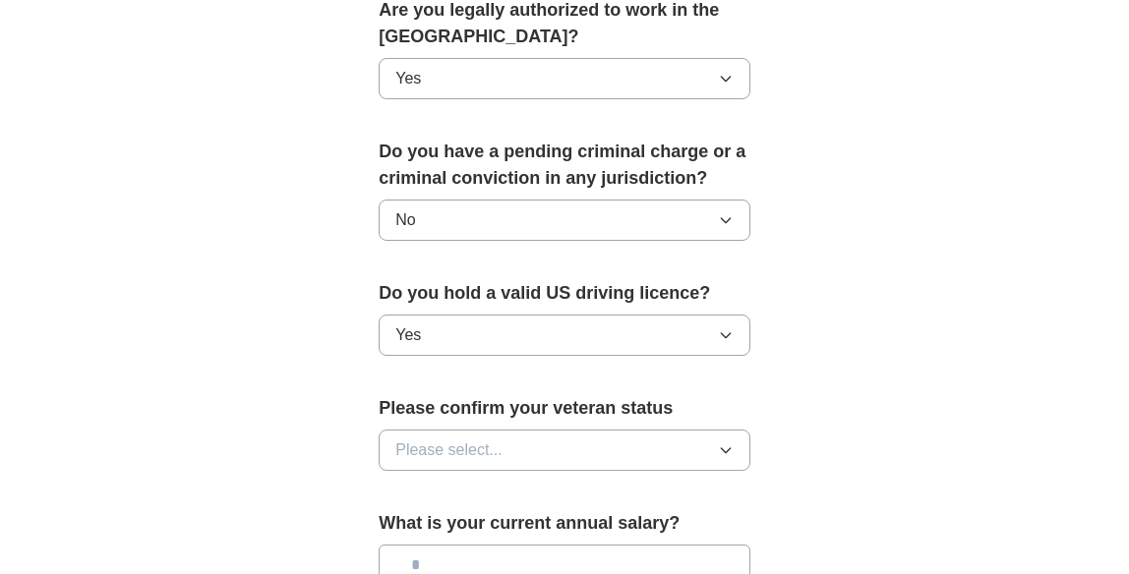
click at [599, 447] on button "Please select..." at bounding box center [565, 450] width 372 height 41
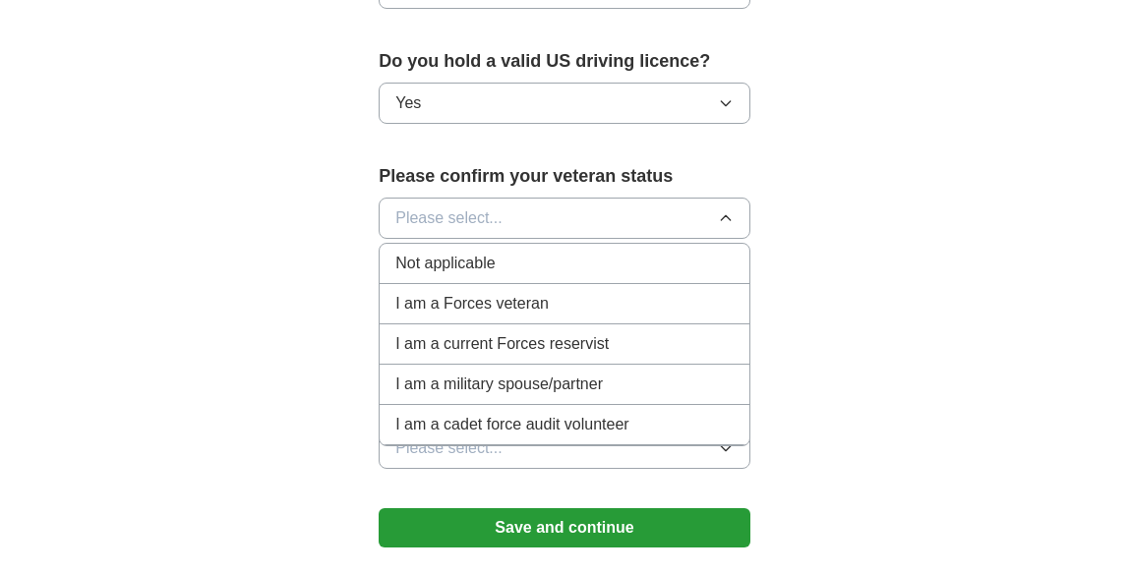
scroll to position [1285, 0]
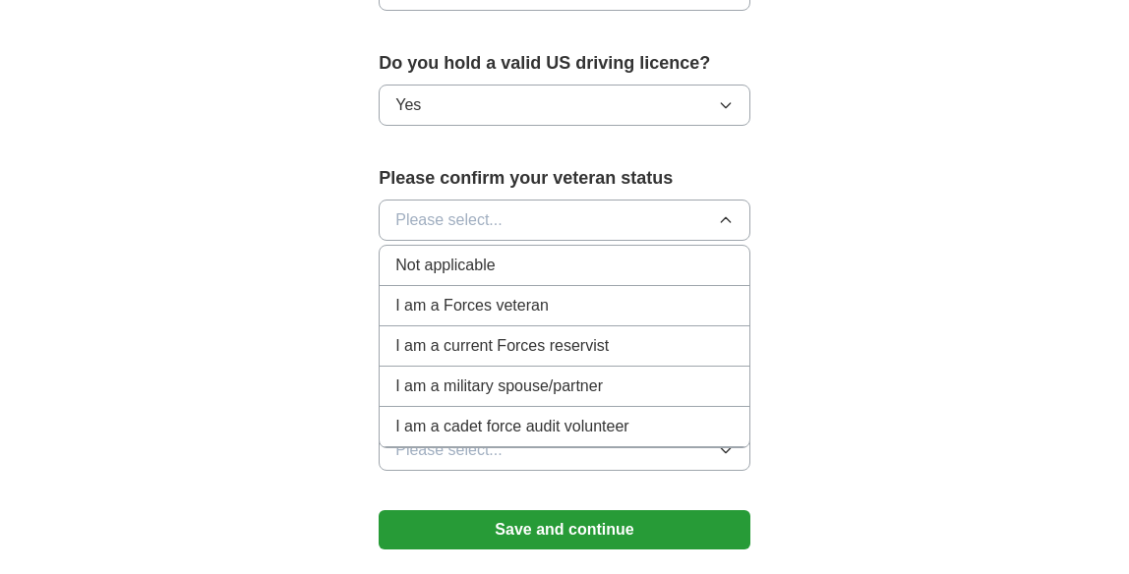
click at [632, 275] on div "Not applicable" at bounding box center [564, 266] width 338 height 24
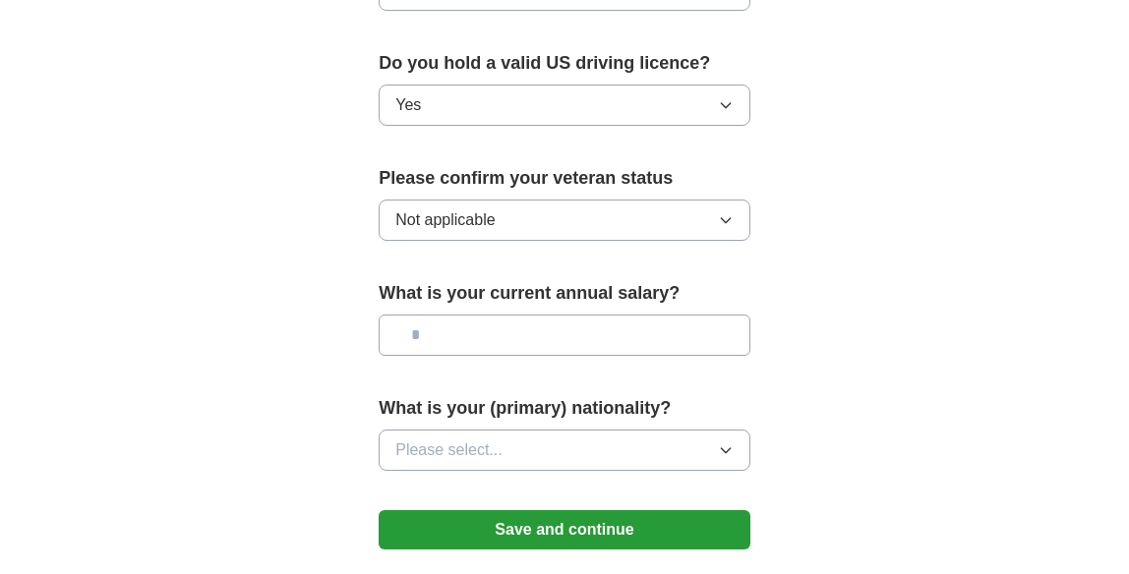
click at [637, 344] on input "text" at bounding box center [565, 335] width 372 height 41
type input "**"
type input "*******"
click at [676, 448] on button "Please select..." at bounding box center [565, 450] width 372 height 41
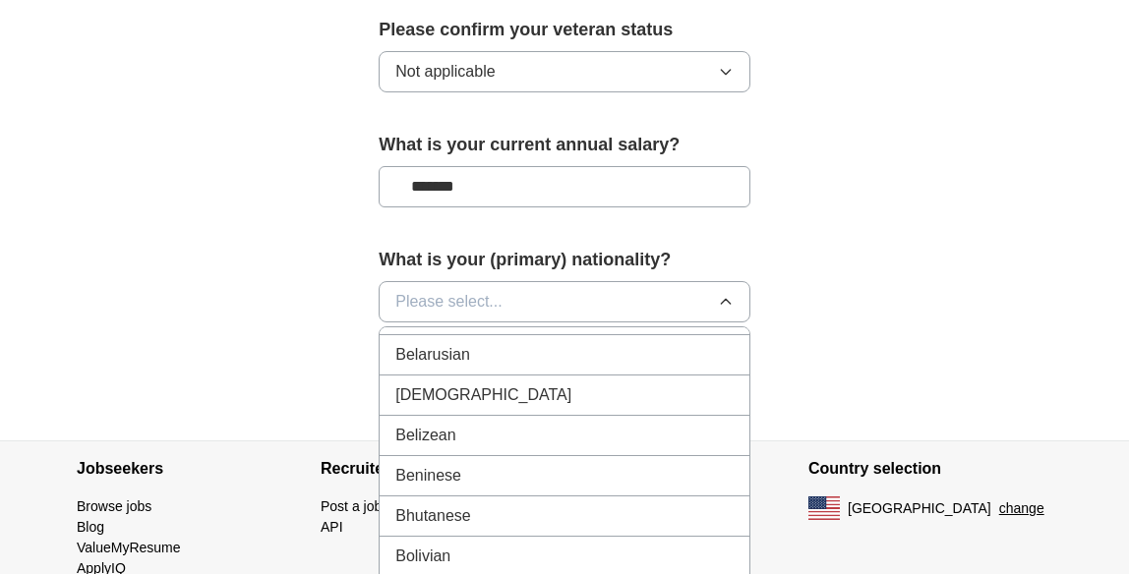
scroll to position [0, 0]
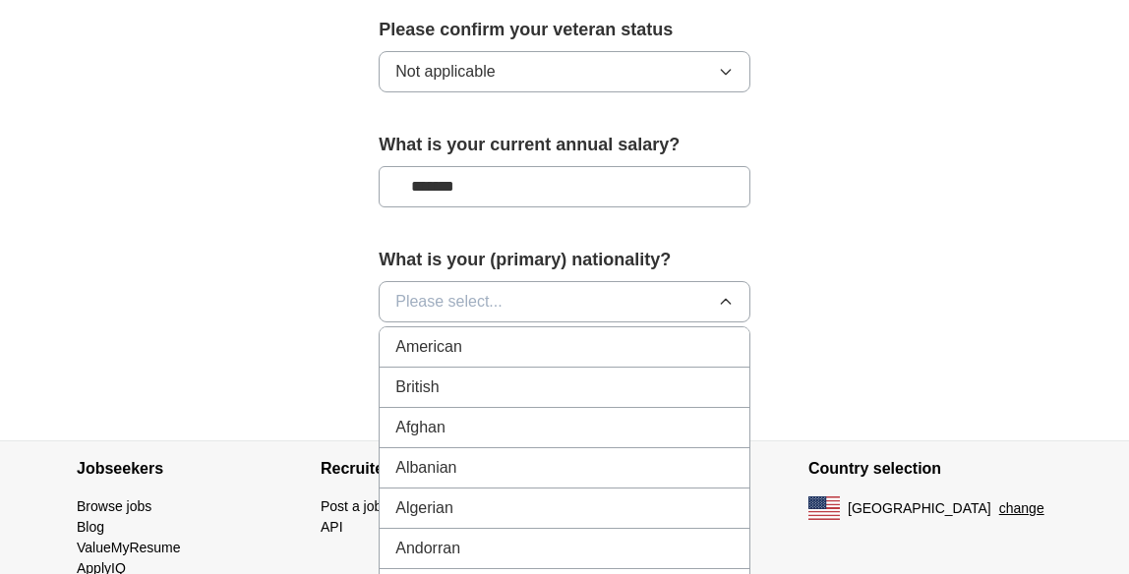
click at [635, 355] on div "American" at bounding box center [564, 347] width 338 height 24
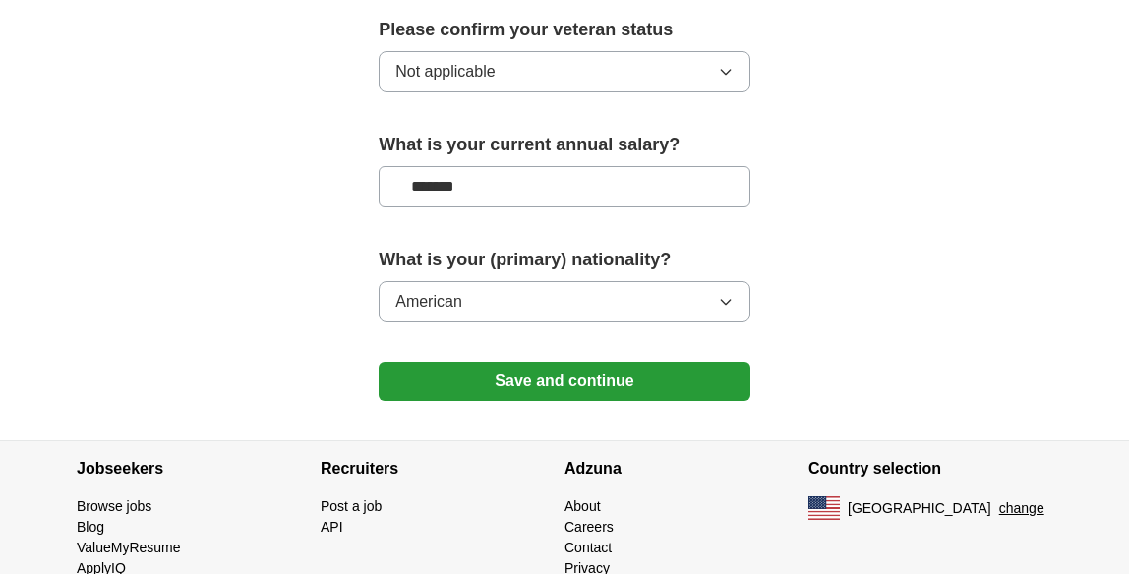
click at [629, 374] on button "Save and continue" at bounding box center [565, 381] width 372 height 39
